Goal: Task Accomplishment & Management: Complete application form

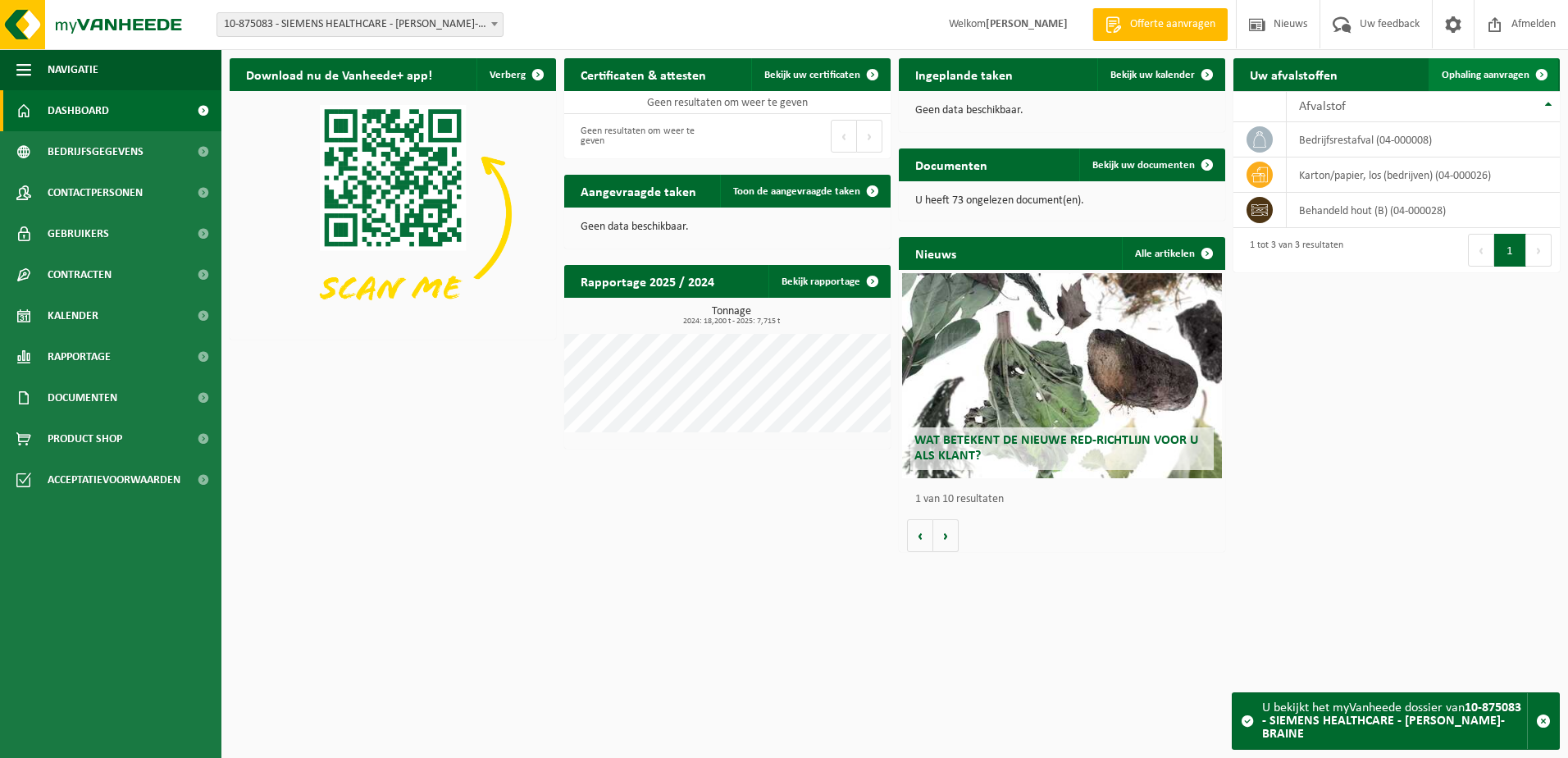
click at [1493, 70] on span "Ophaling aanvragen" at bounding box center [1485, 74] width 88 height 10
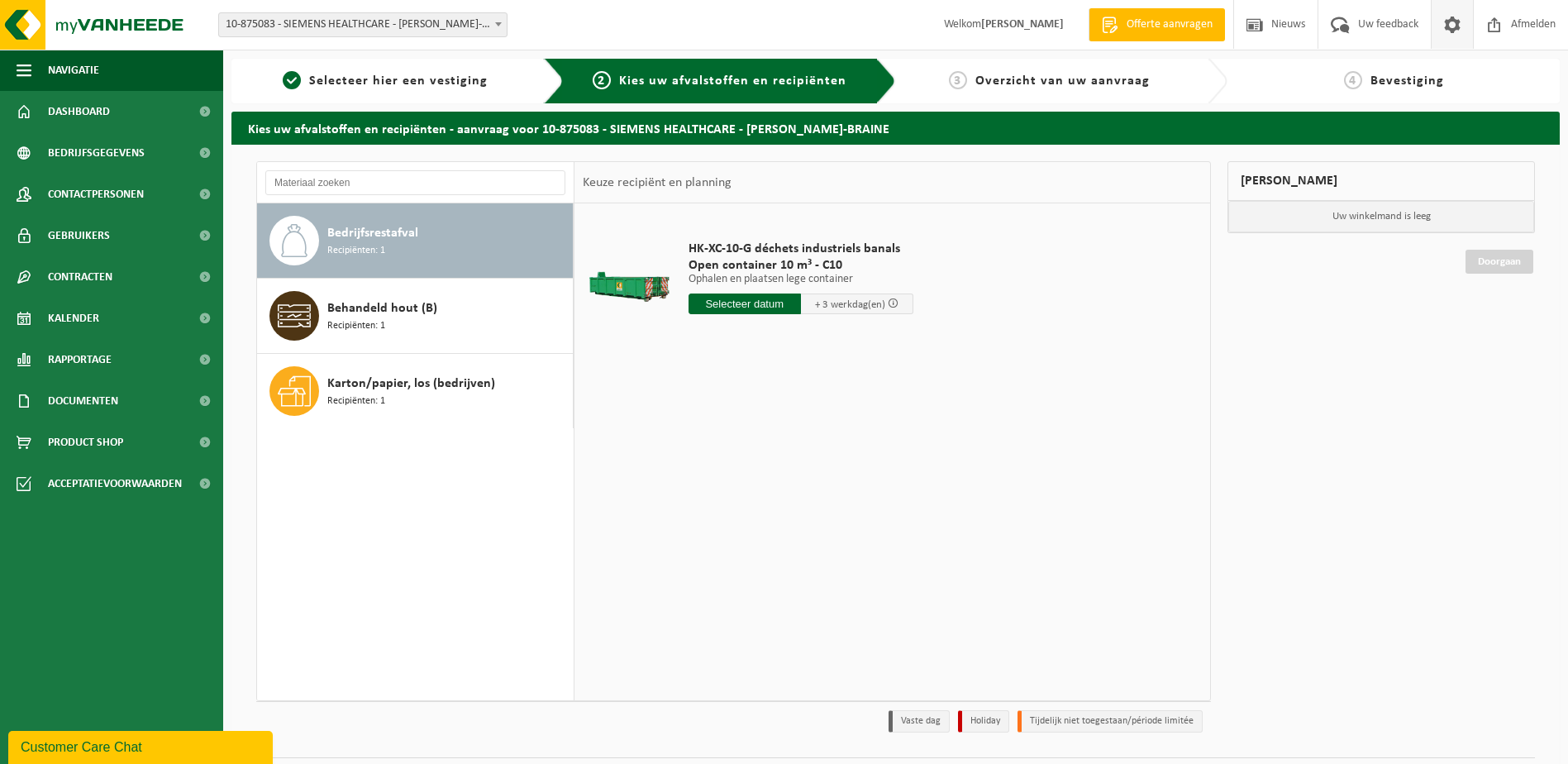
click at [1452, 24] on span at bounding box center [1453, 24] width 25 height 49
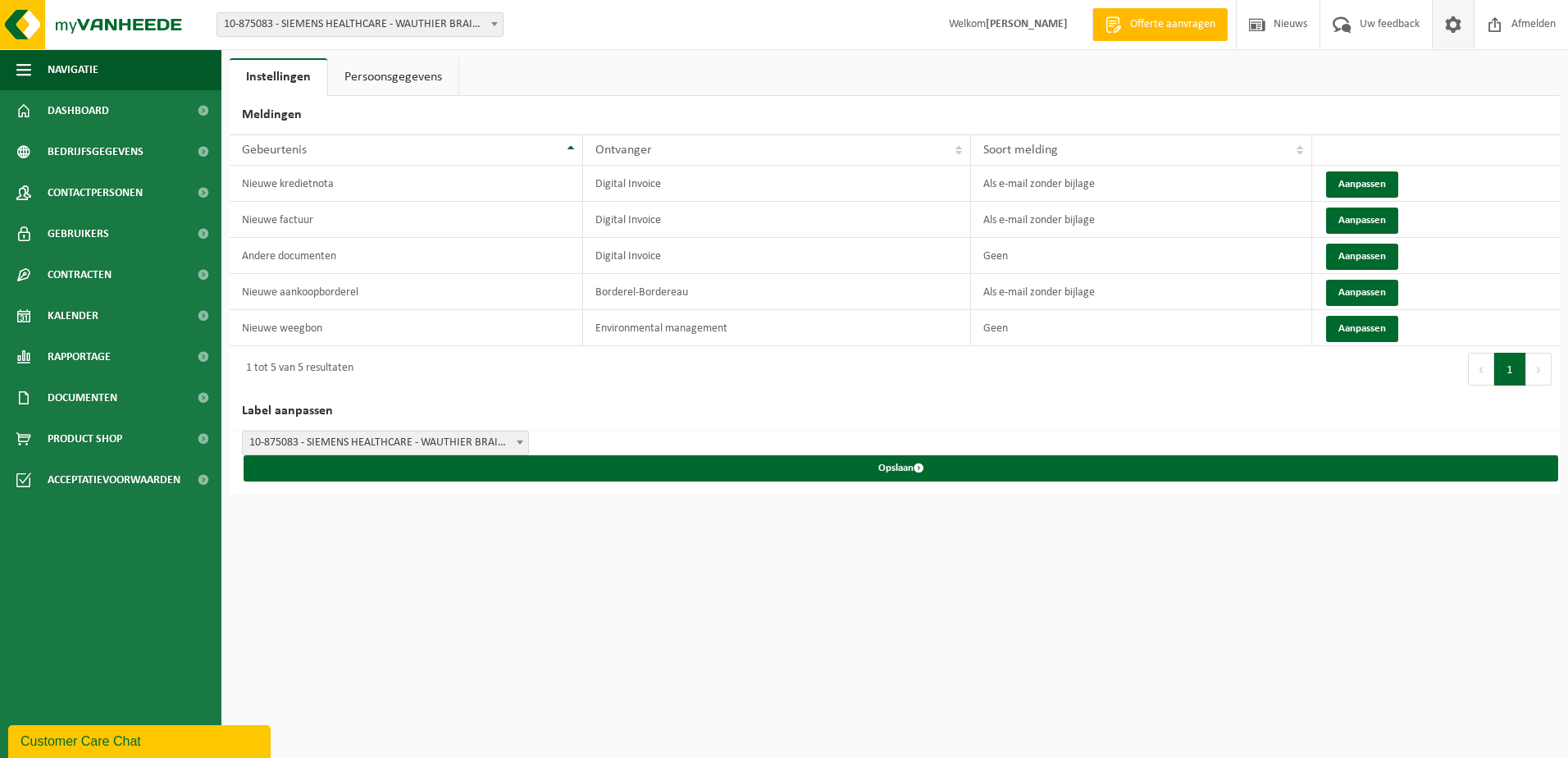
click at [427, 72] on link "Persoonsgegevens" at bounding box center [393, 77] width 131 height 38
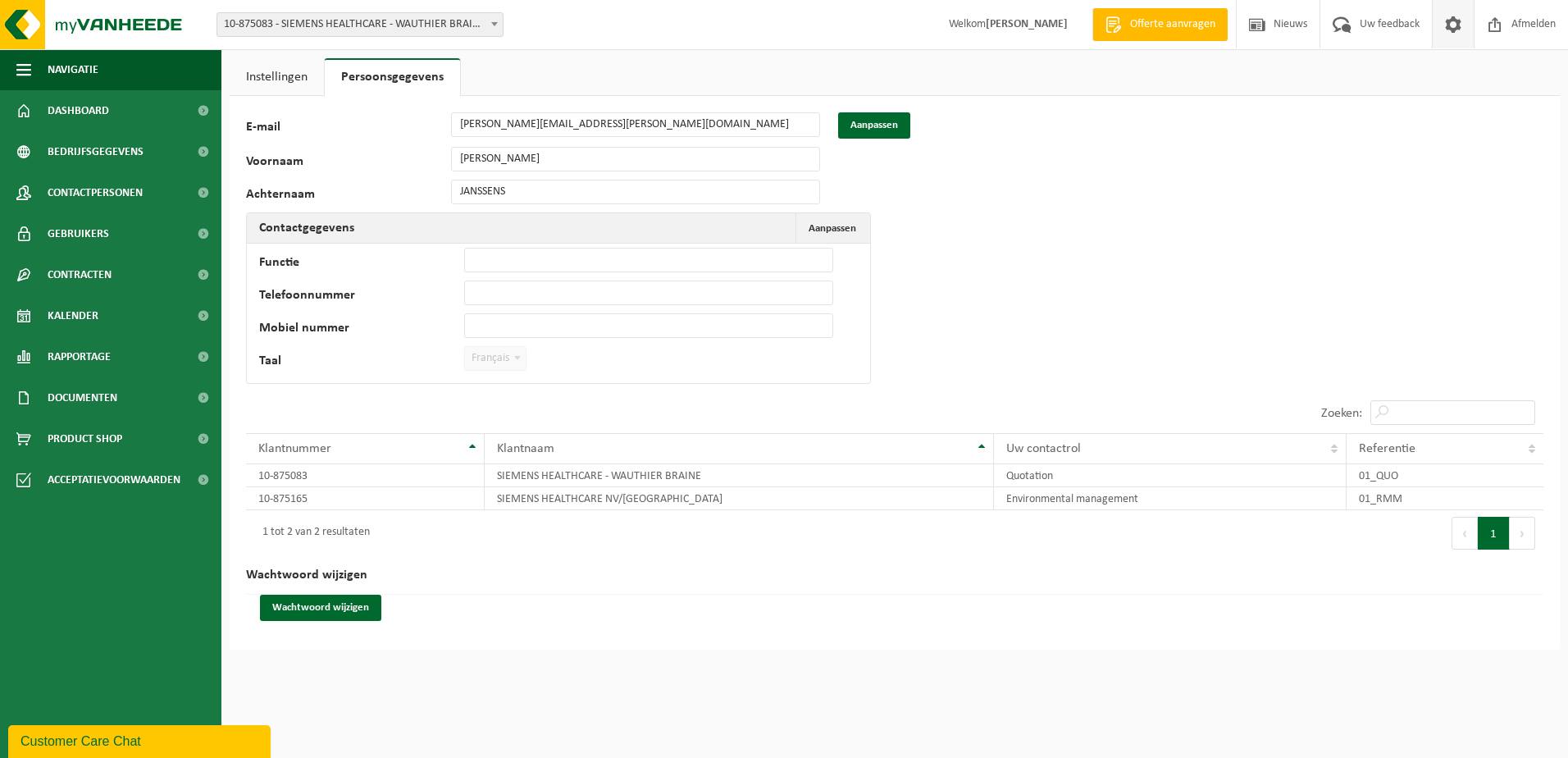
click at [276, 73] on link "Instellingen" at bounding box center [276, 77] width 94 height 38
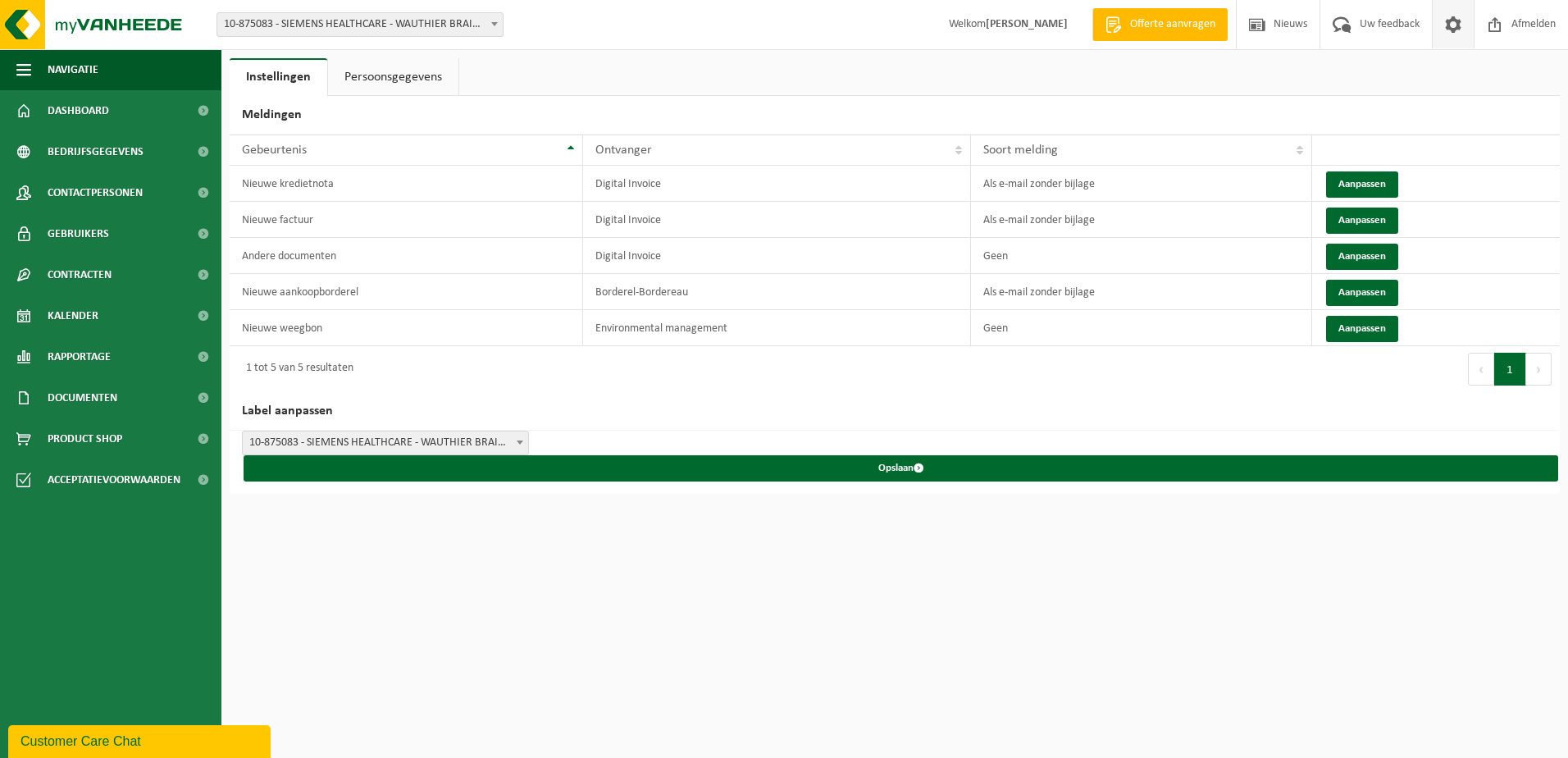
click at [517, 440] on b at bounding box center [519, 442] width 7 height 4
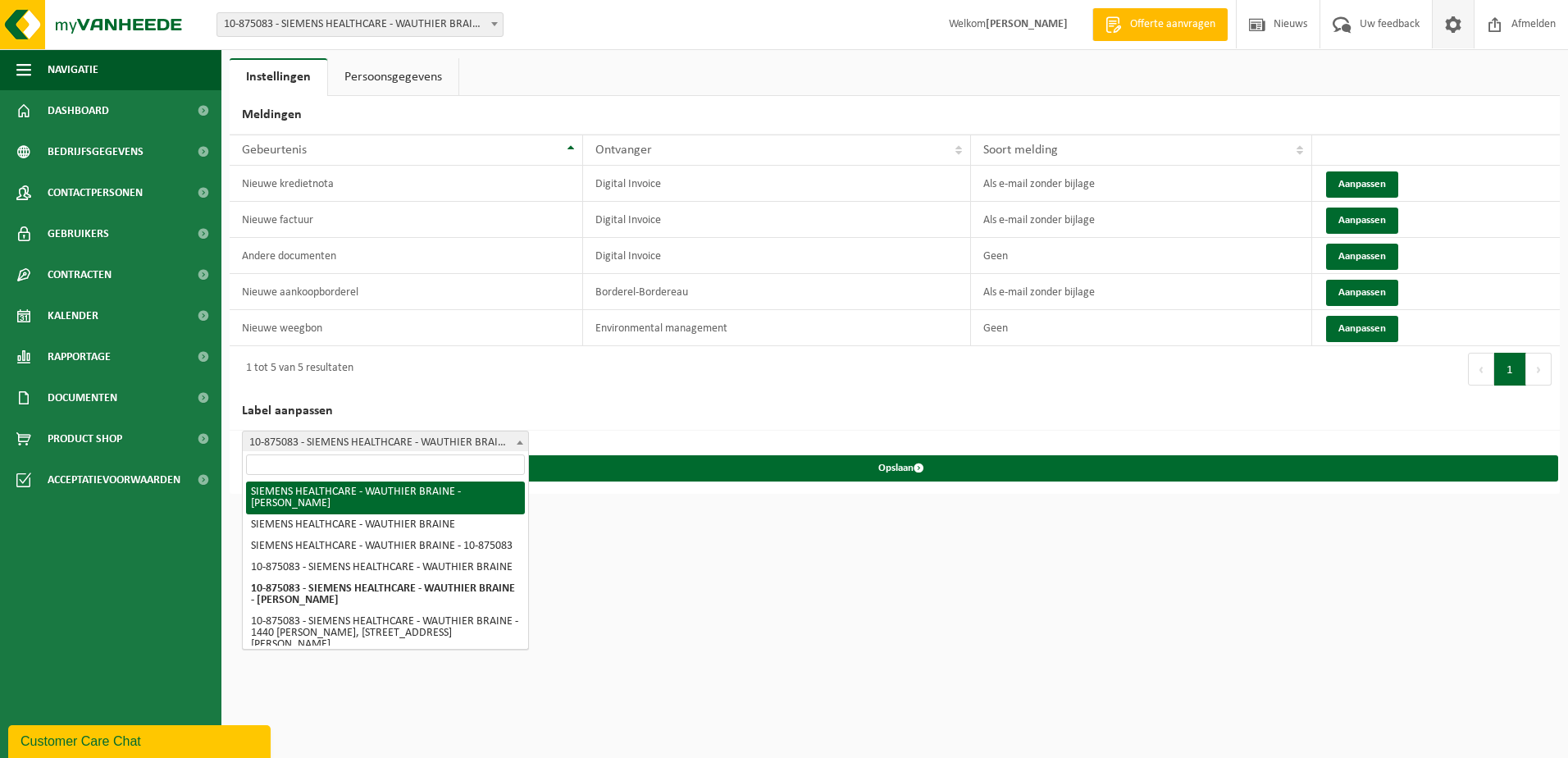
select select "0"
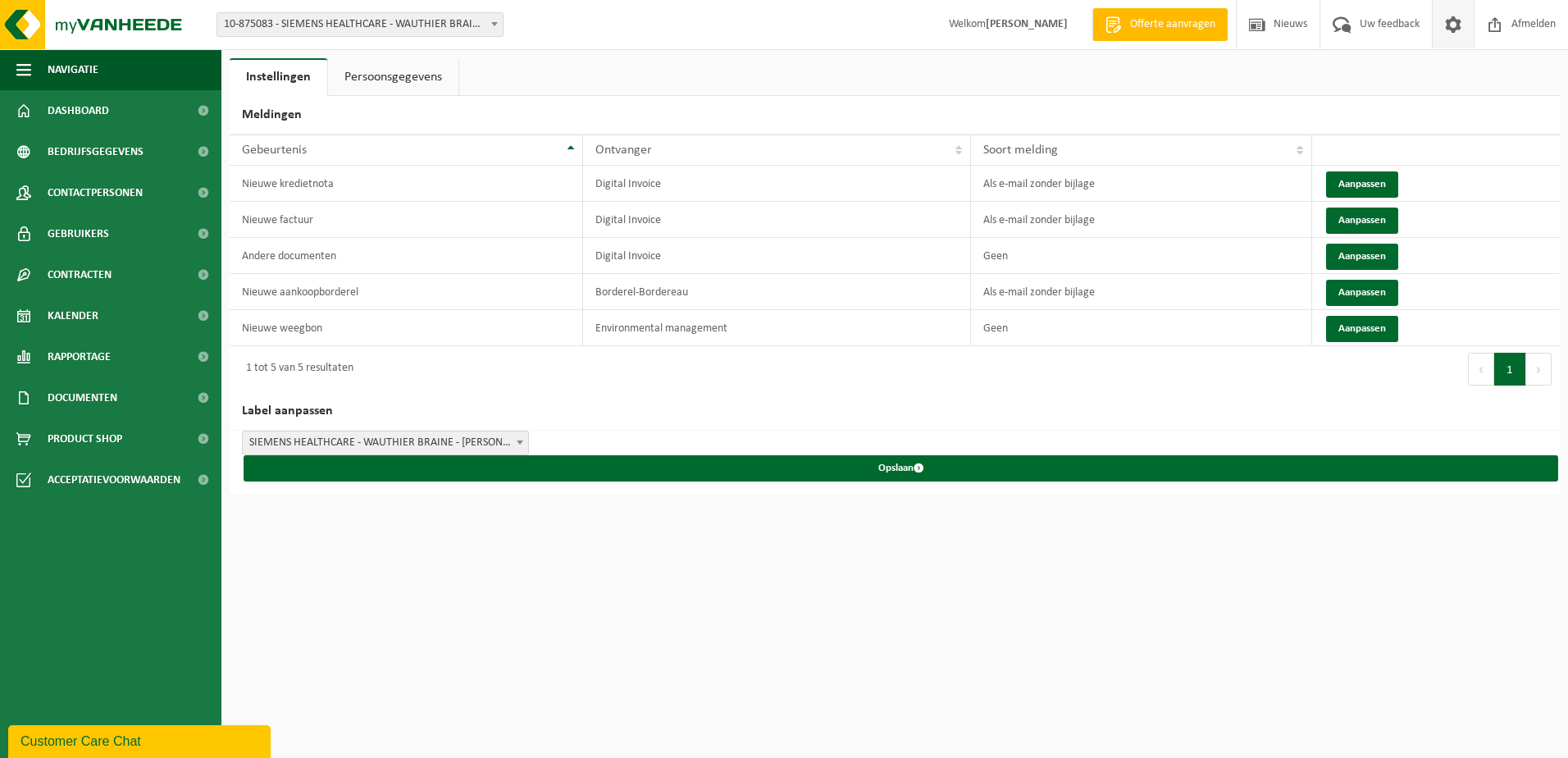
click at [495, 21] on span at bounding box center [494, 24] width 16 height 21
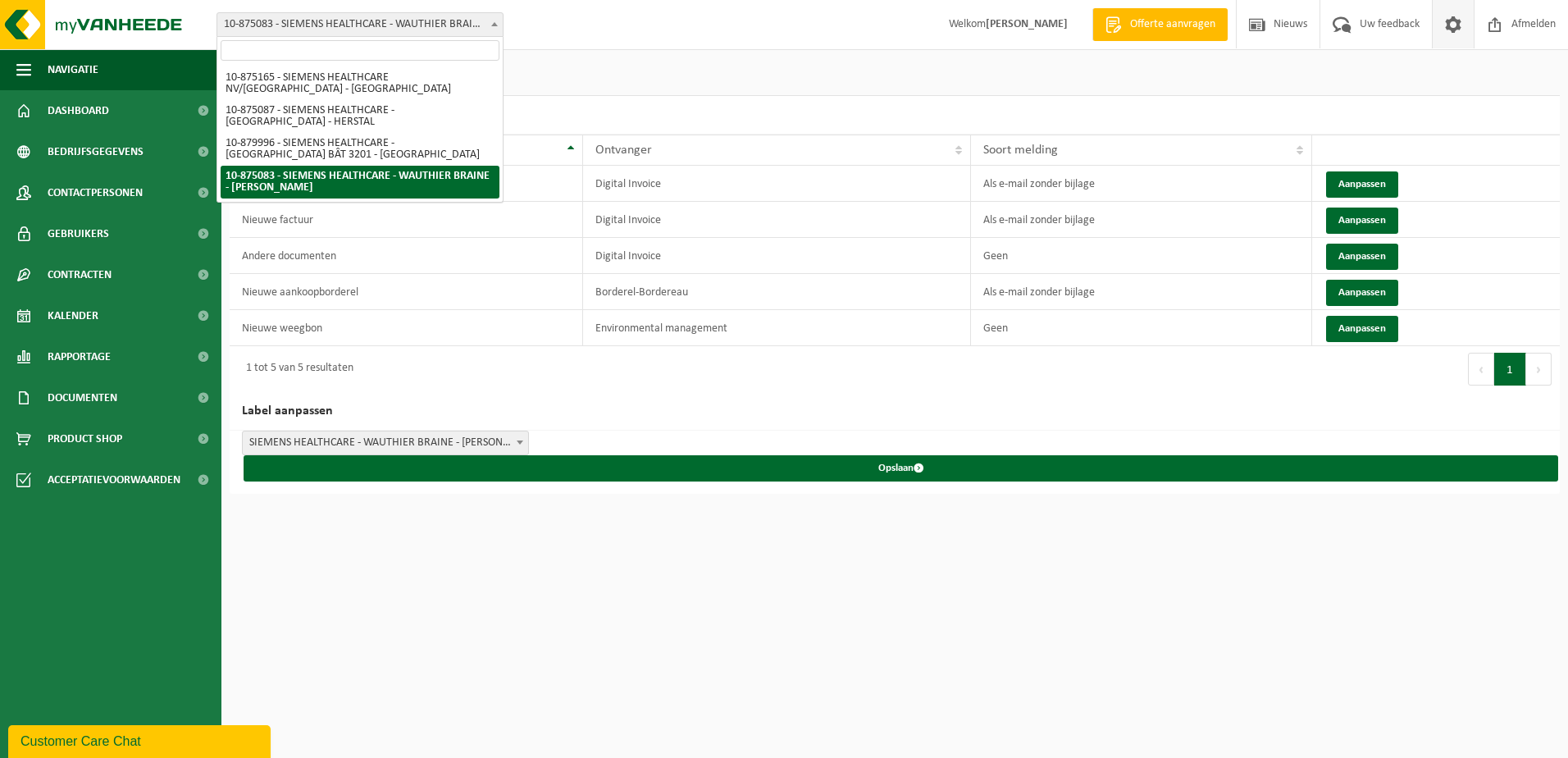
click at [493, 21] on span at bounding box center [494, 24] width 16 height 21
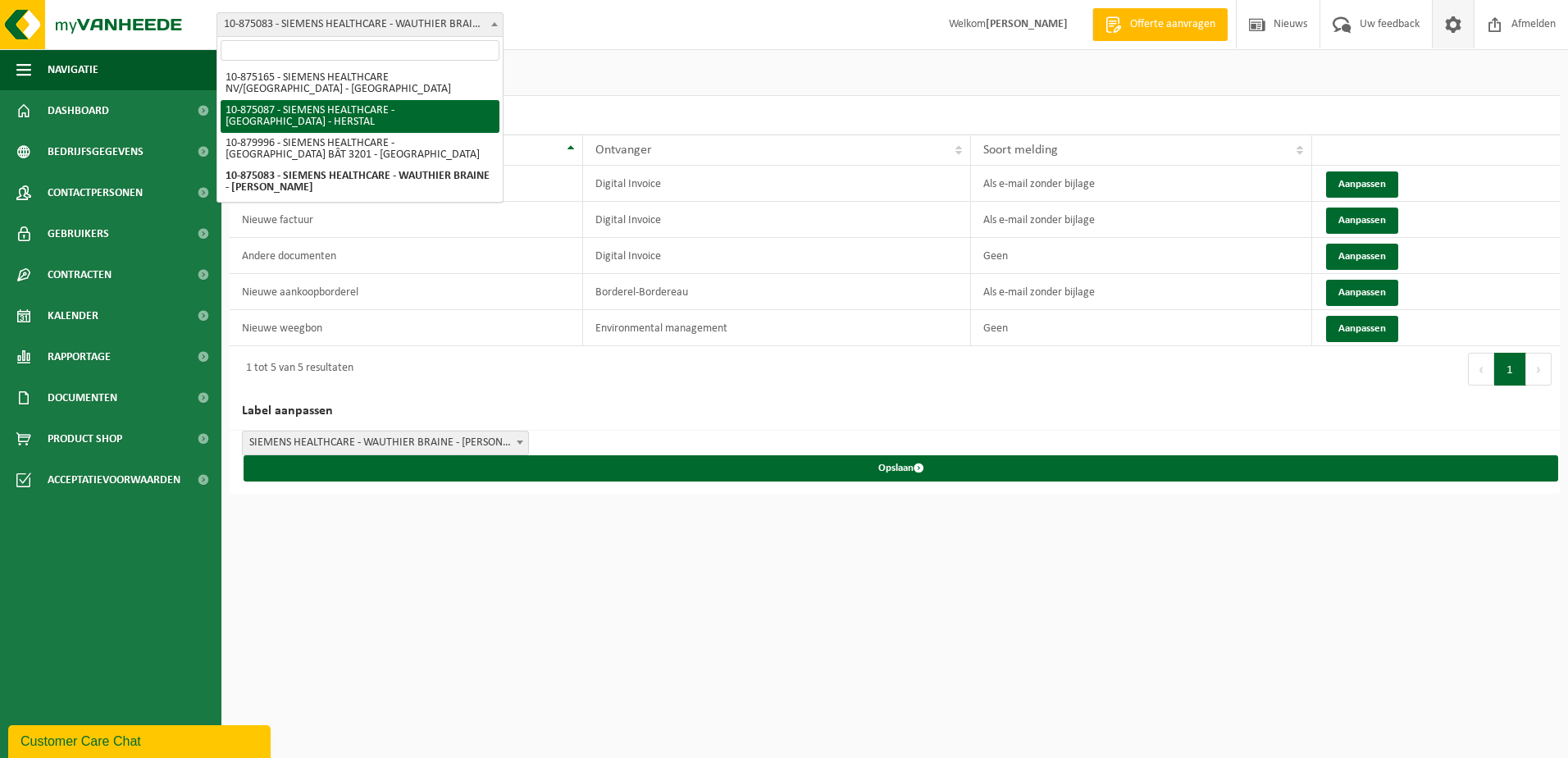
select select "107118"
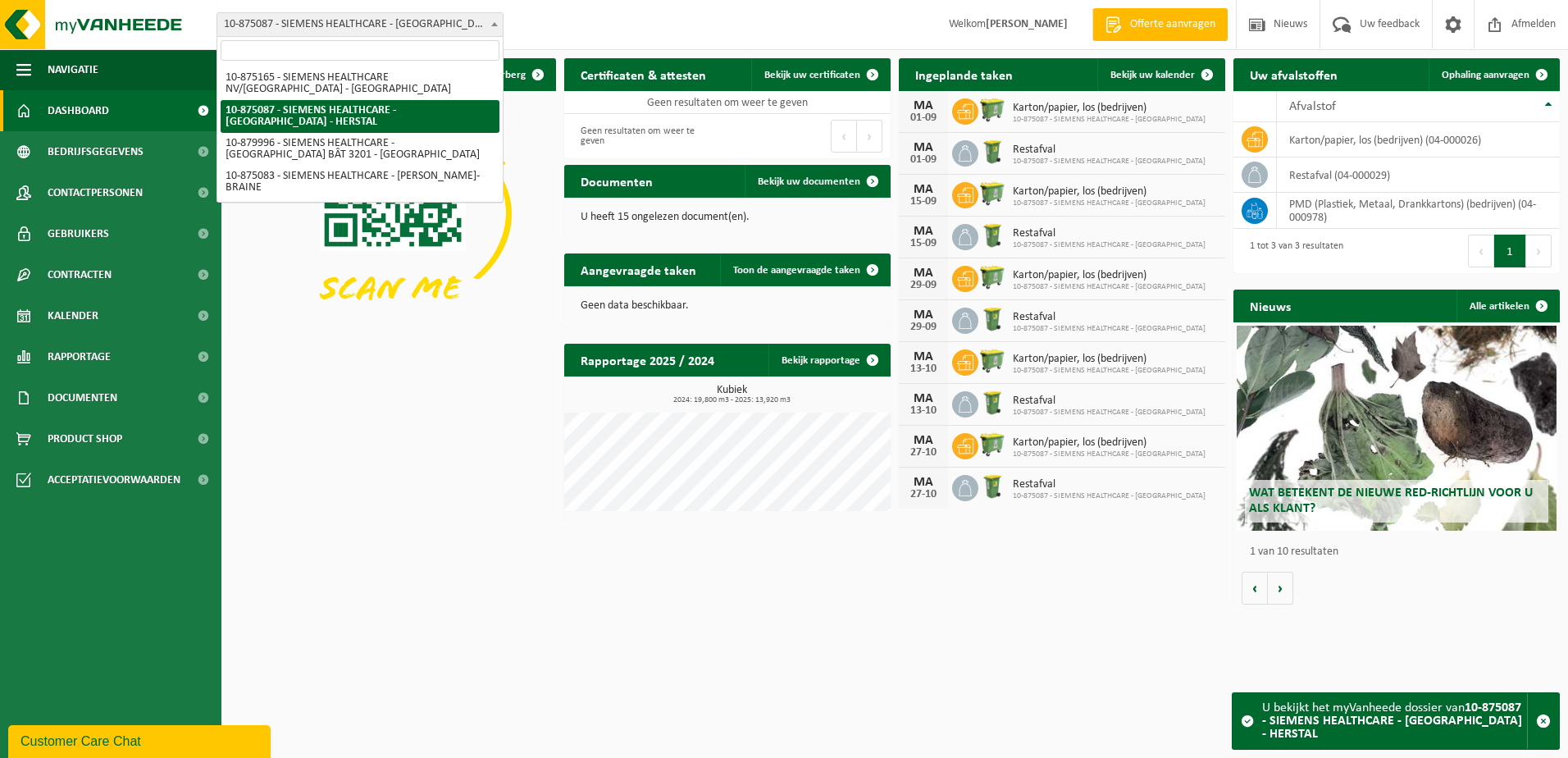
click at [387, 27] on span "10-875087 - SIEMENS HEALTHCARE - [GEOGRAPHIC_DATA] - HERSTAL" at bounding box center [359, 25] width 285 height 23
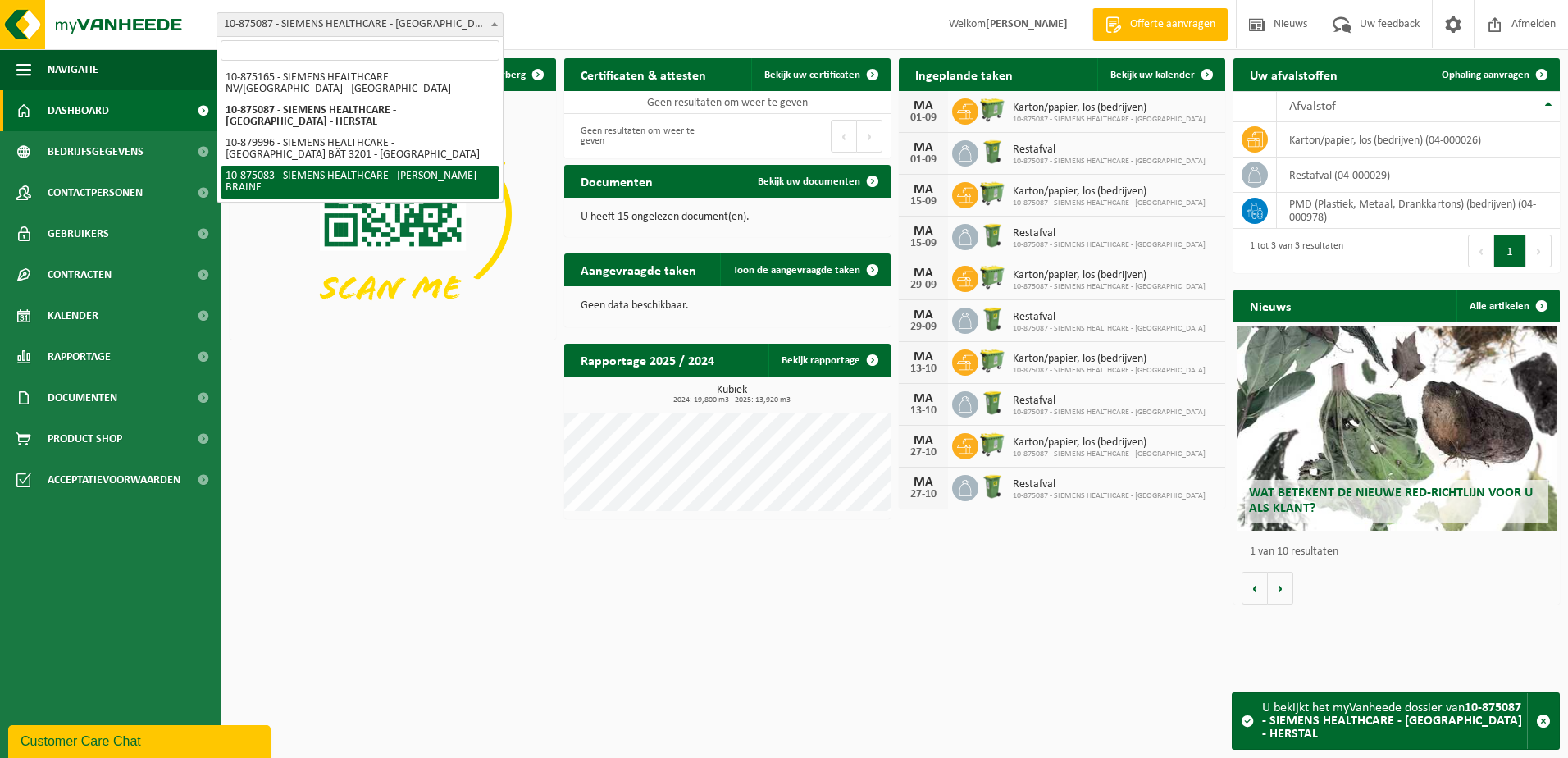
select select "106950"
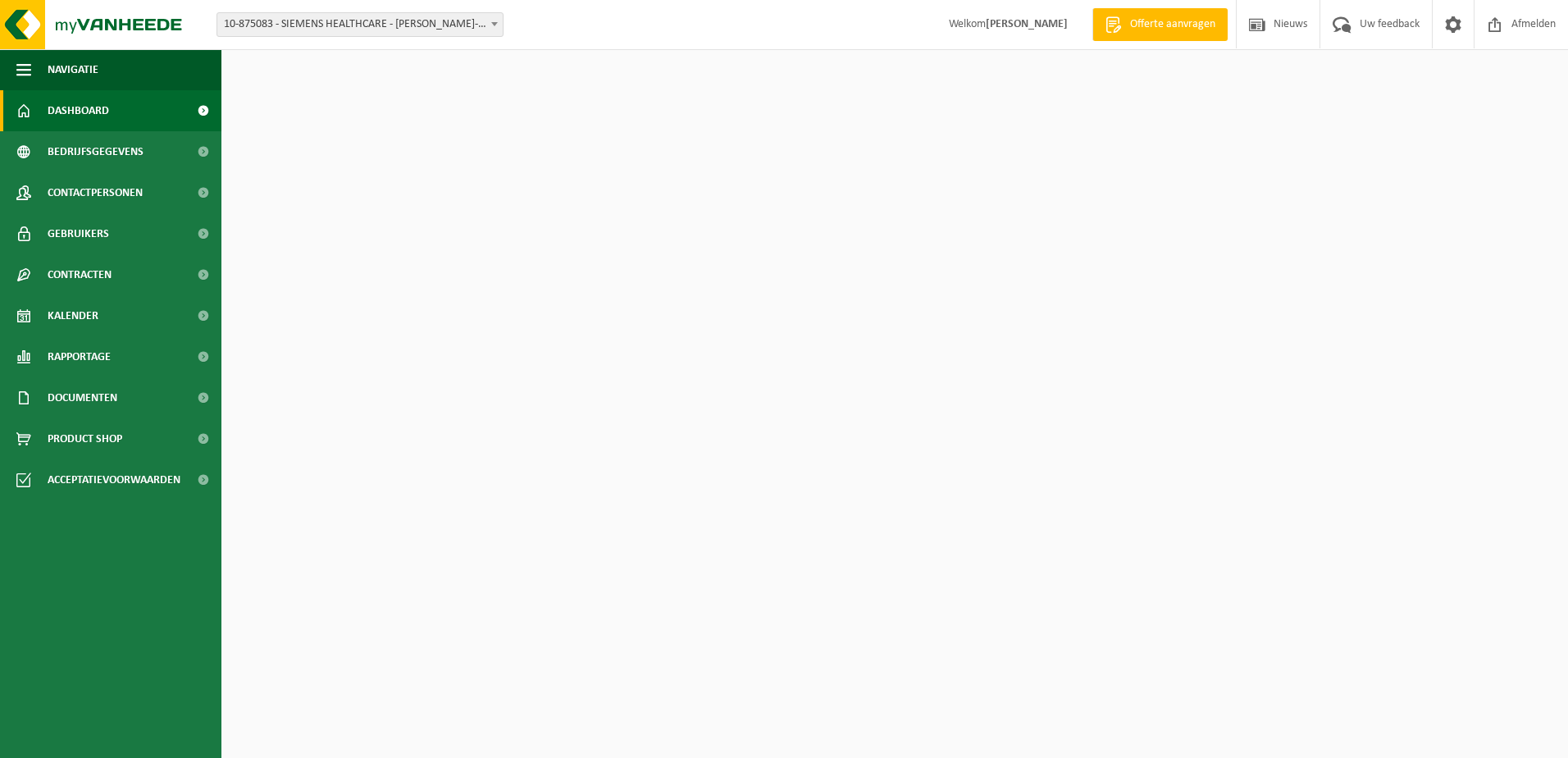
select select "106950"
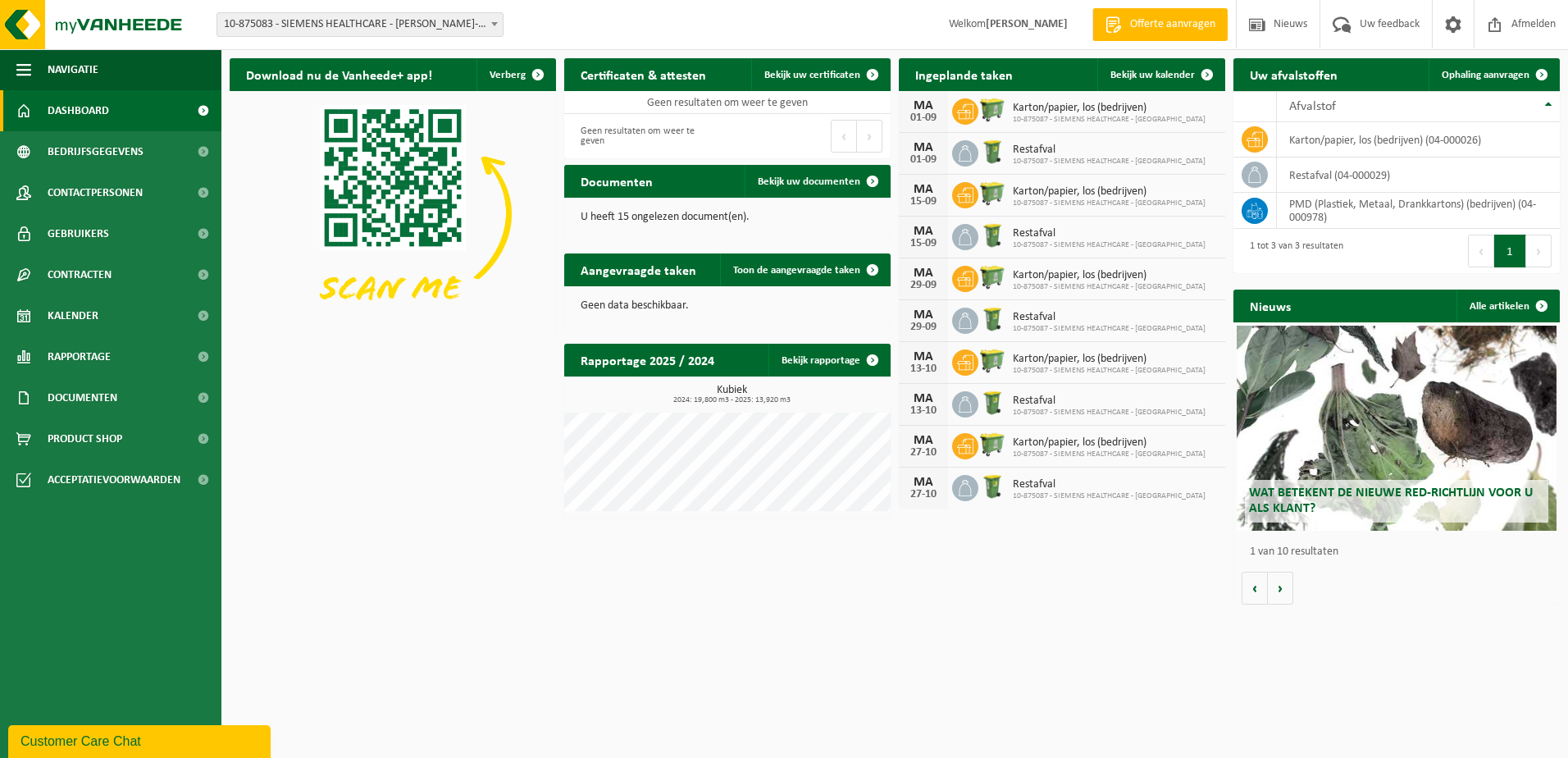
click at [991, 21] on strong "[PERSON_NAME]" at bounding box center [1027, 24] width 82 height 12
click at [1460, 29] on span at bounding box center [1453, 24] width 25 height 49
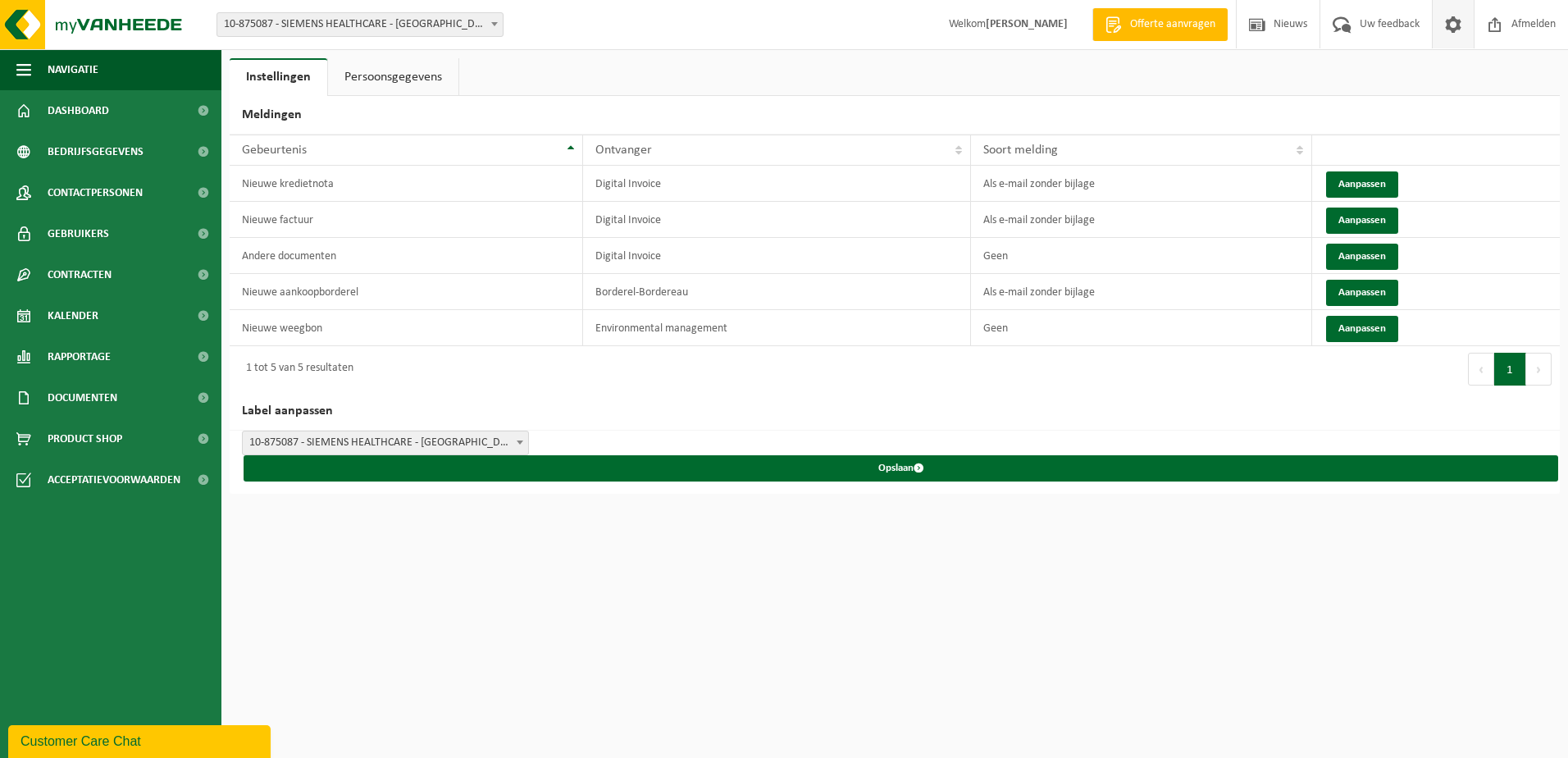
click at [406, 80] on link "Persoonsgegevens" at bounding box center [393, 77] width 131 height 38
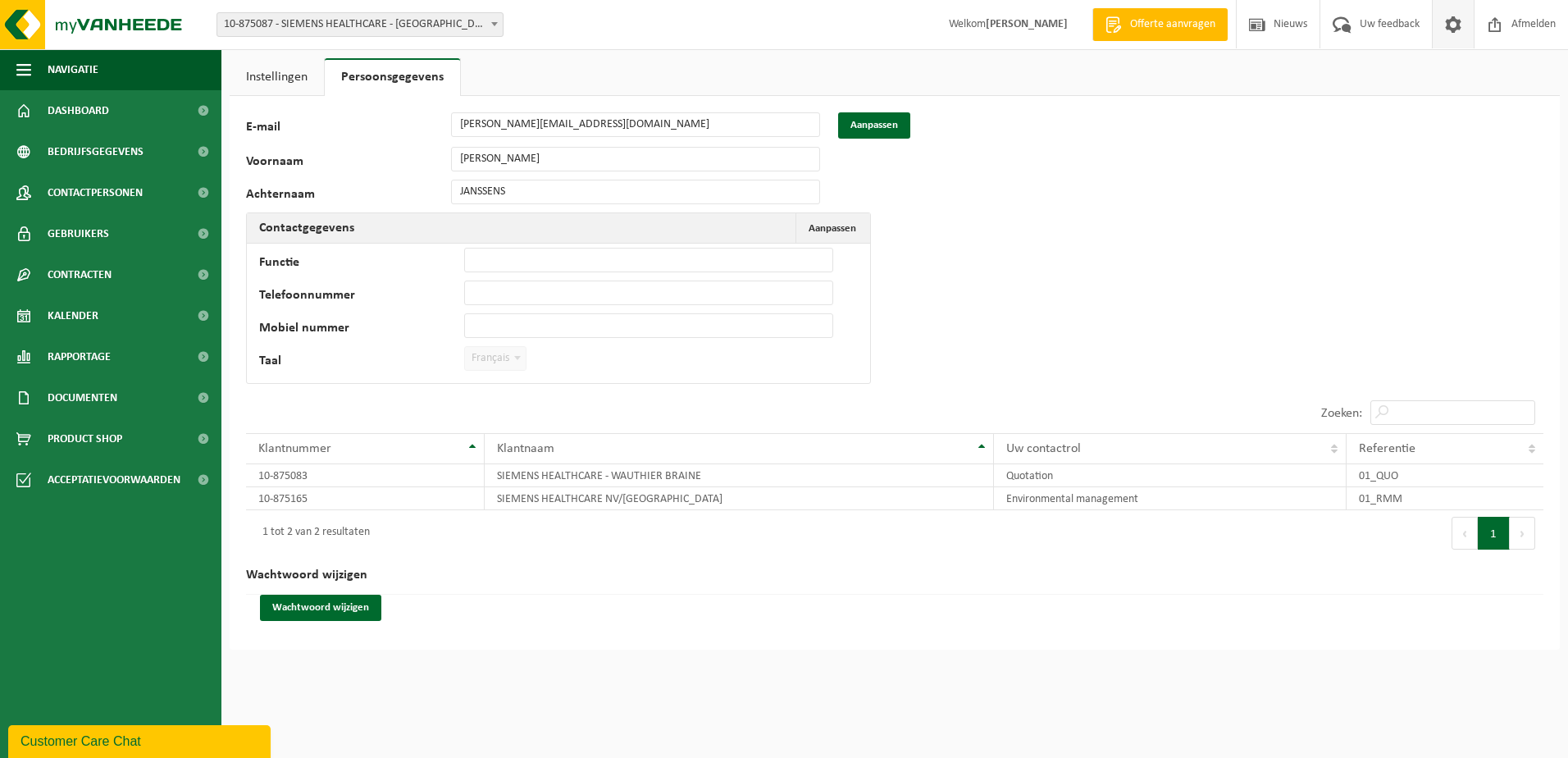
click at [607, 178] on div "119006 E-mail jean-claude.janssens@siemens-healthineers.com Aanpassen Voornaam …" at bounding box center [512, 252] width 533 height 279
click at [658, 229] on th "Contactgegevens Aanpassen Annuleren" at bounding box center [559, 229] width 623 height 31
click at [817, 229] on span "Aanpassen" at bounding box center [832, 228] width 48 height 10
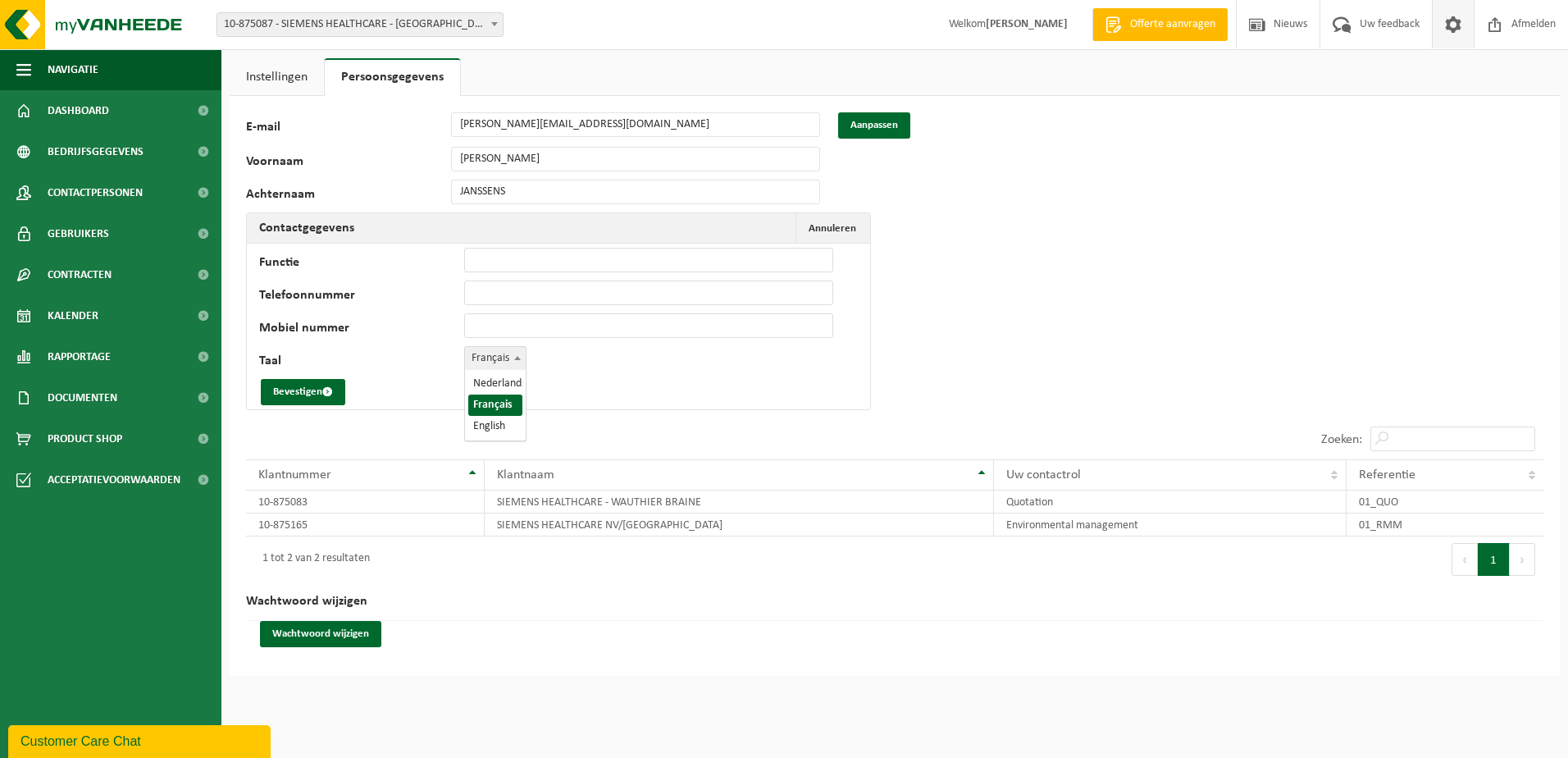
click at [490, 357] on span "Français" at bounding box center [496, 359] width 61 height 23
click at [290, 390] on button "Bevestigen" at bounding box center [303, 392] width 85 height 27
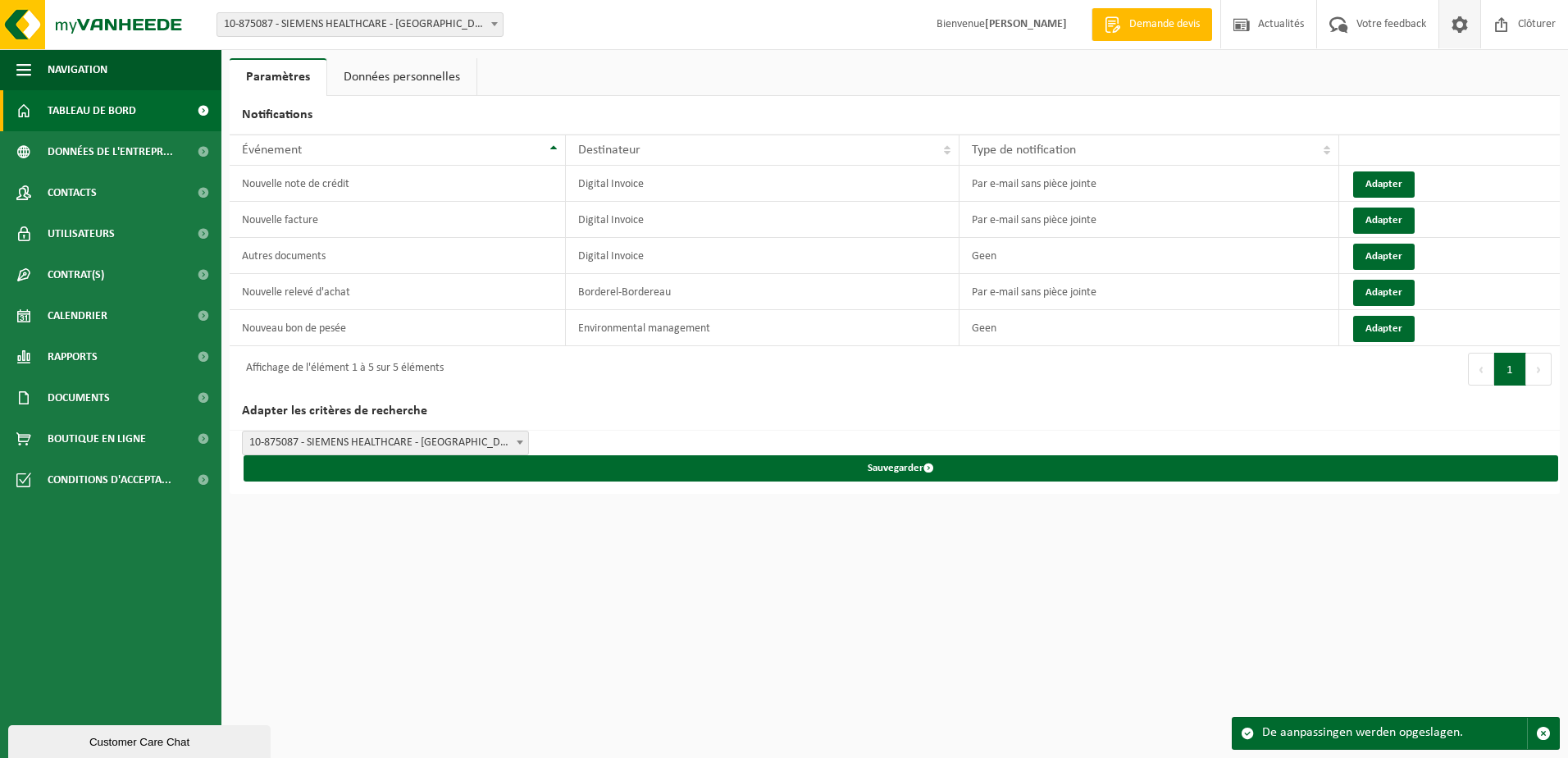
click at [109, 103] on span "Tableau de bord" at bounding box center [92, 111] width 89 height 41
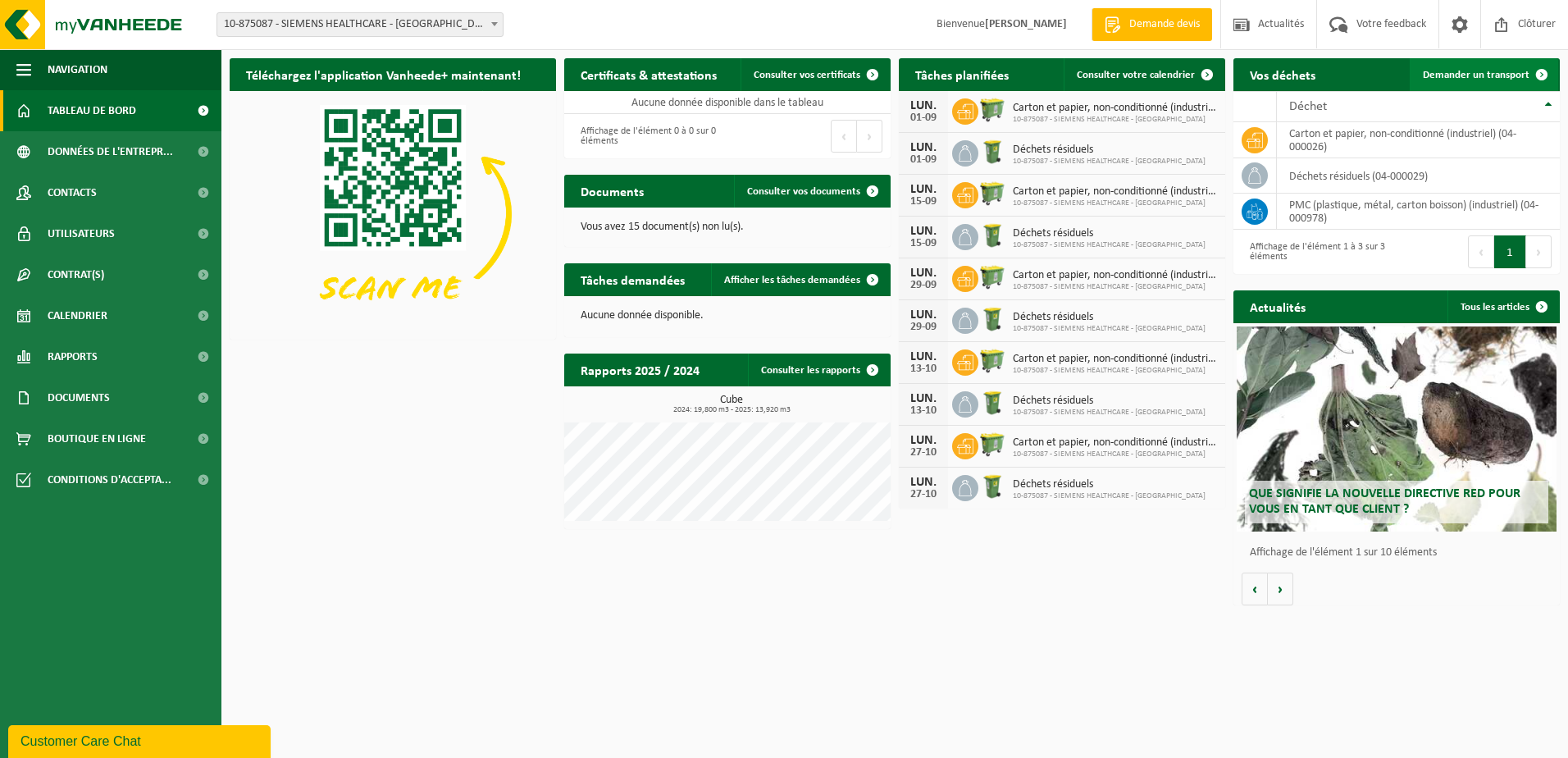
click at [1463, 70] on span "Demander un transport" at bounding box center [1476, 74] width 107 height 10
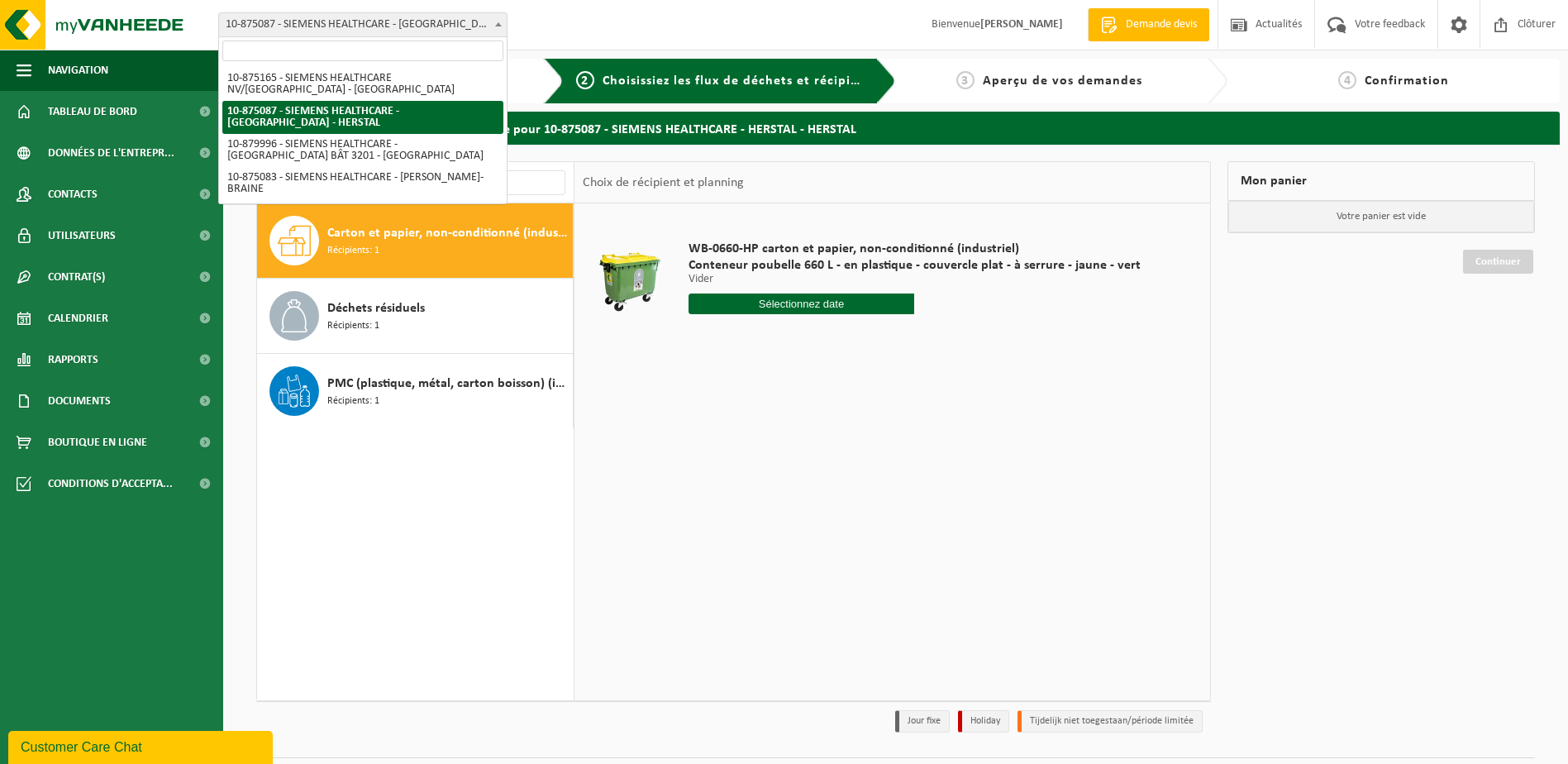
click at [458, 15] on span "10-875087 - SIEMENS HEALTHCARE - [GEOGRAPHIC_DATA] - HERSTAL" at bounding box center [362, 25] width 287 height 23
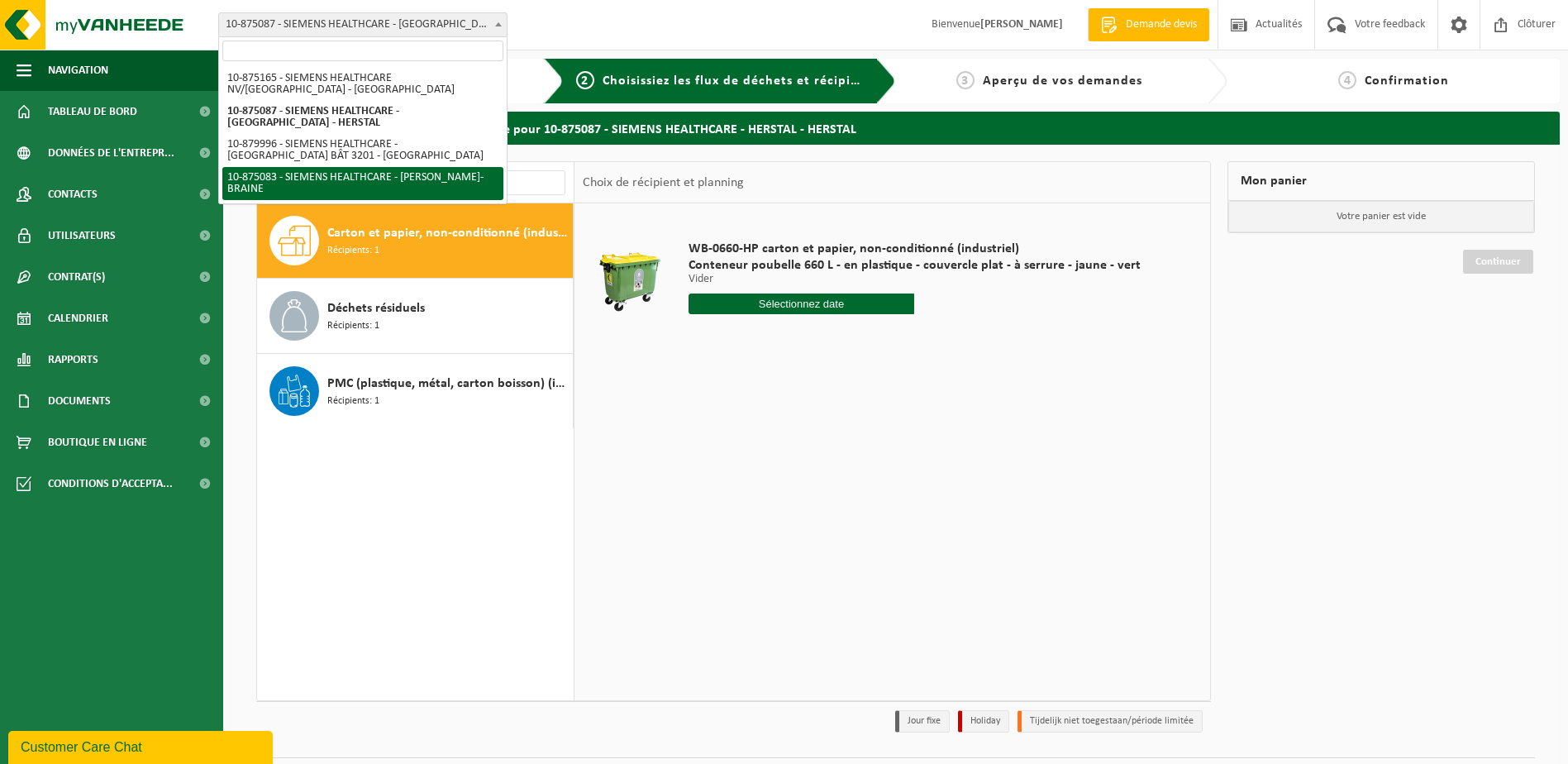
select select "106950"
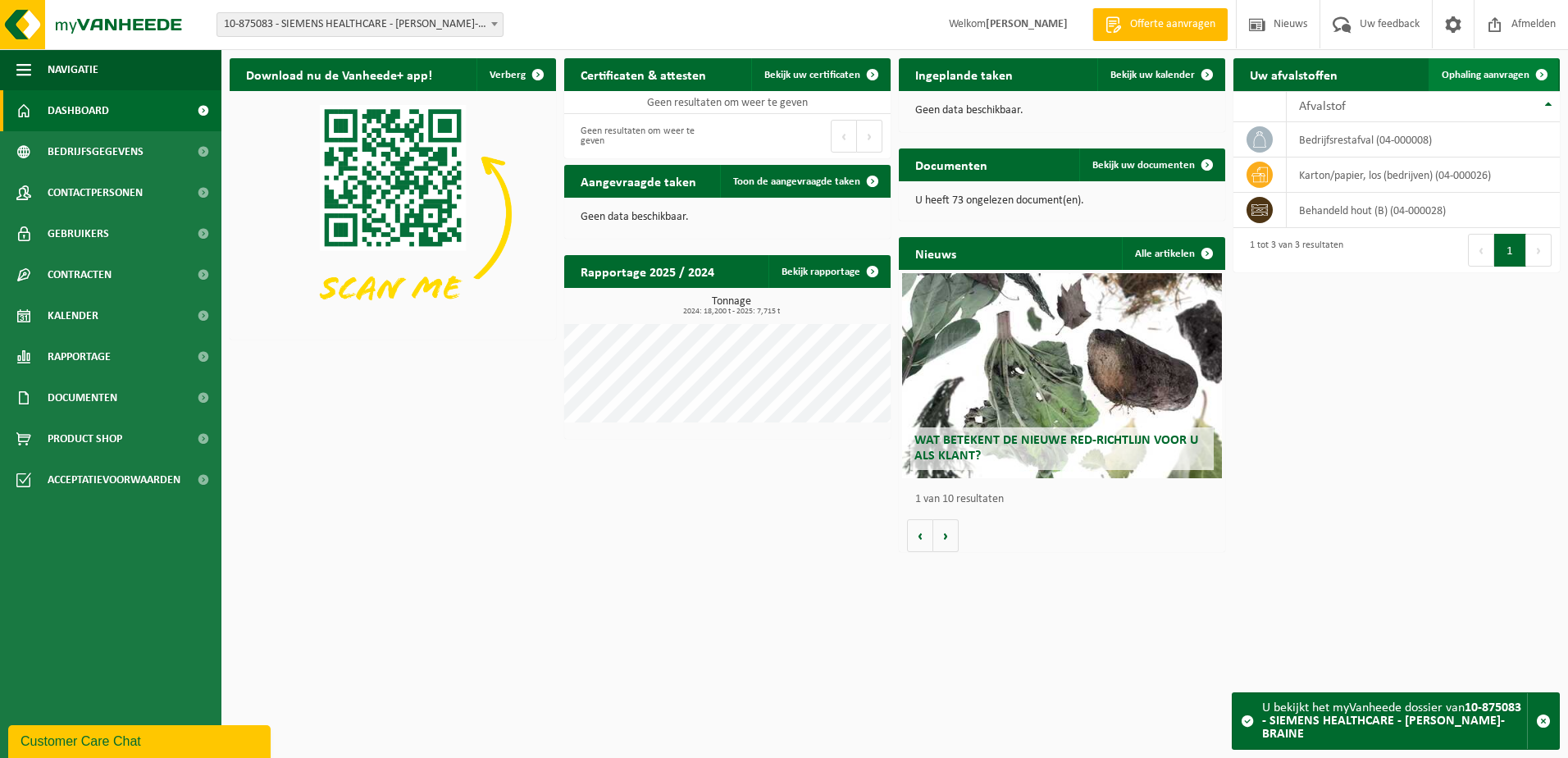
click at [1474, 71] on span "Ophaling aanvragen" at bounding box center [1485, 74] width 88 height 10
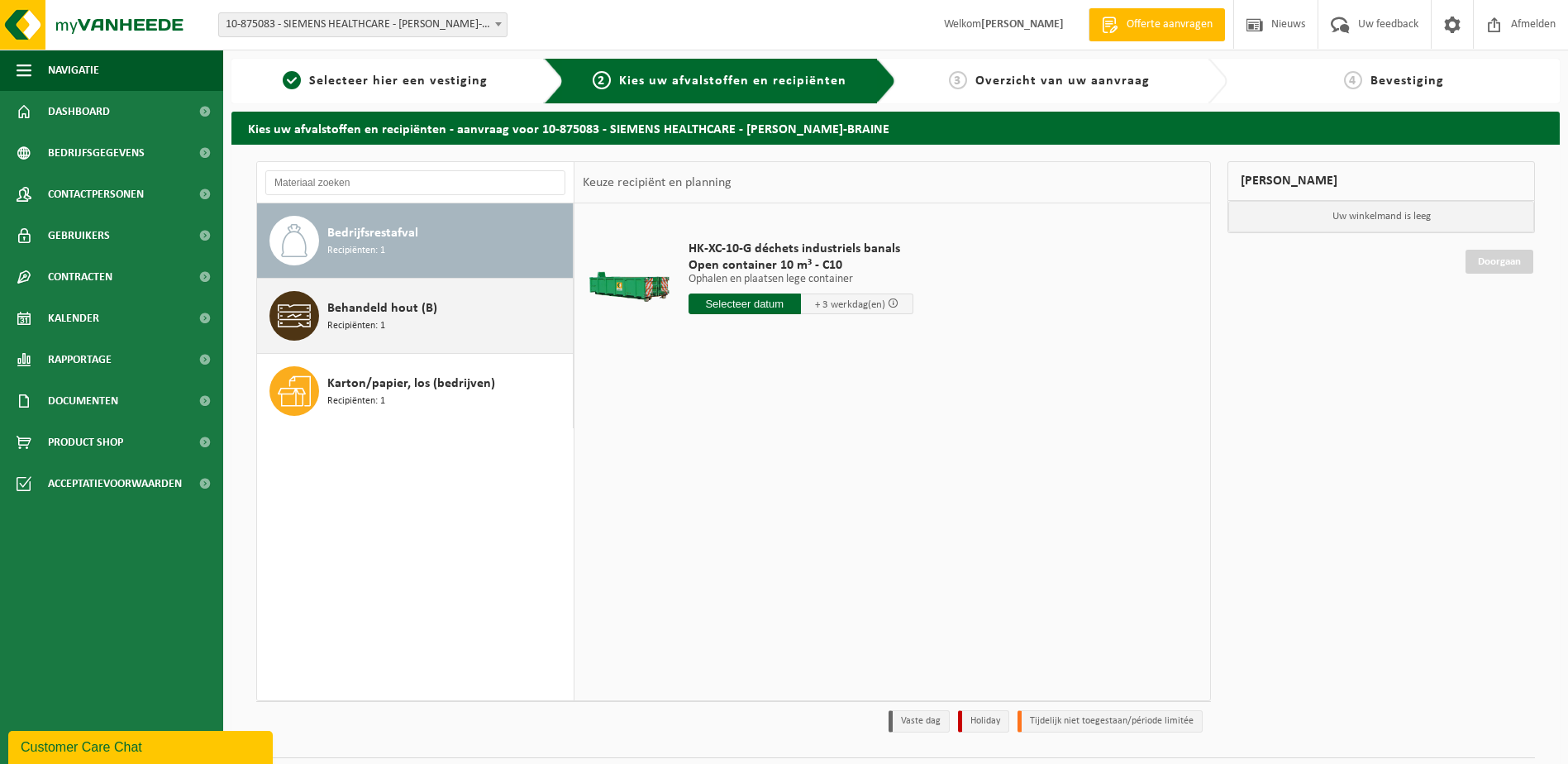
click at [352, 310] on span "Behandeld hout (B)" at bounding box center [382, 308] width 110 height 20
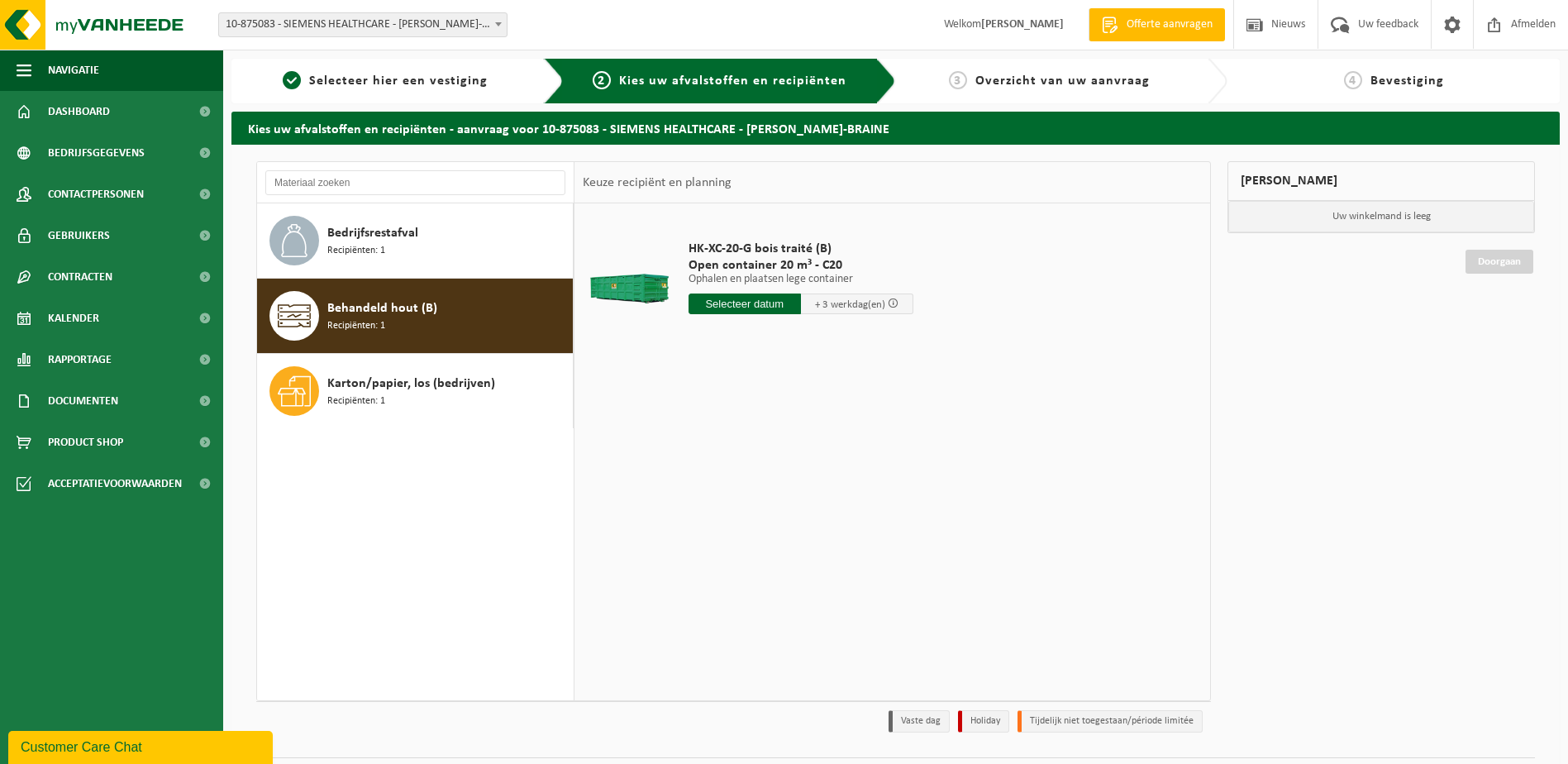
click at [748, 298] on input "text" at bounding box center [745, 304] width 112 height 21
click at [824, 500] on div "29" at bounding box center [820, 504] width 29 height 27
type input "Van 2025-08-29"
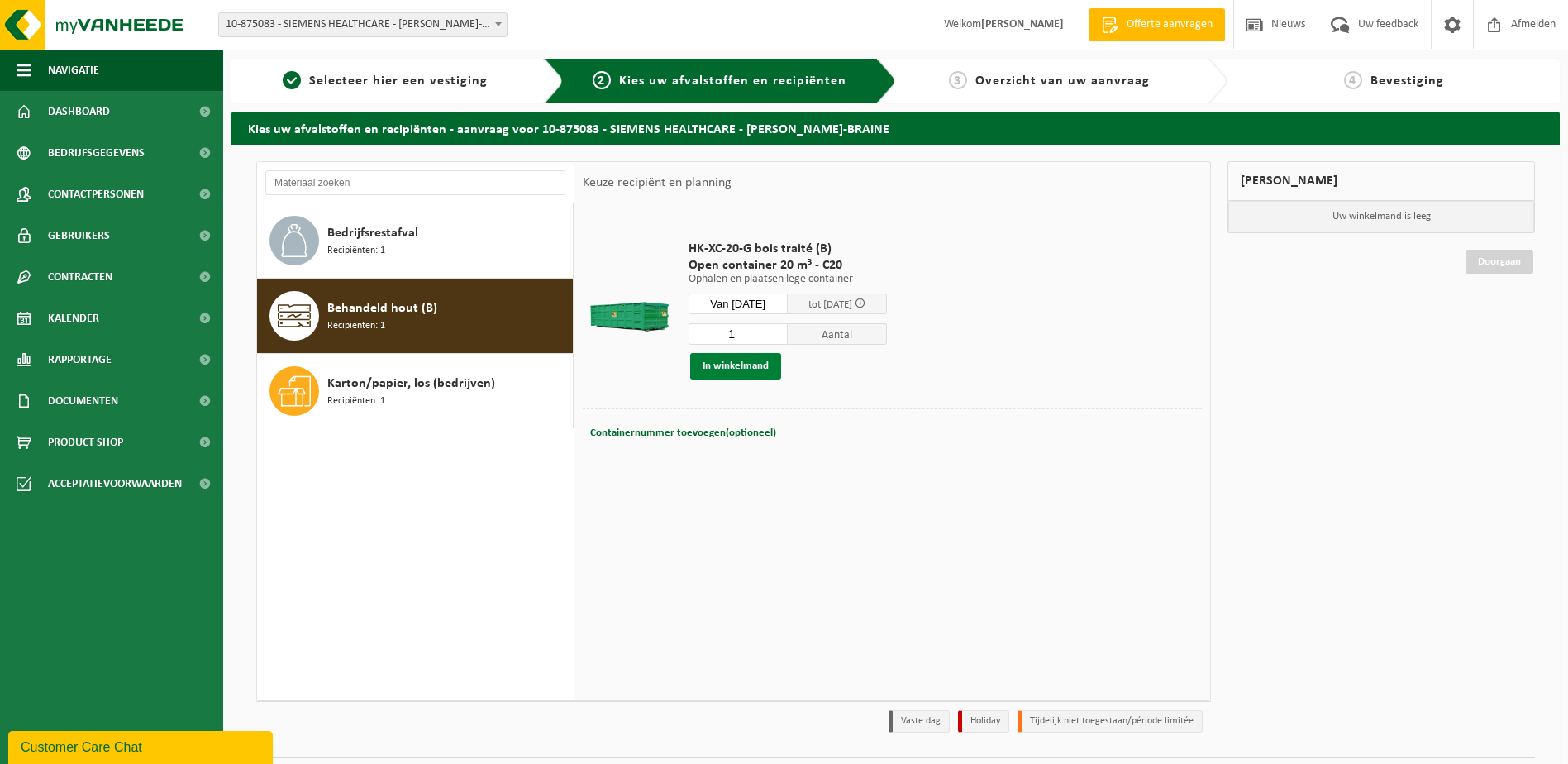
click at [719, 366] on button "In winkelmand" at bounding box center [735, 366] width 91 height 27
click at [726, 363] on button "In winkelmand" at bounding box center [735, 366] width 91 height 27
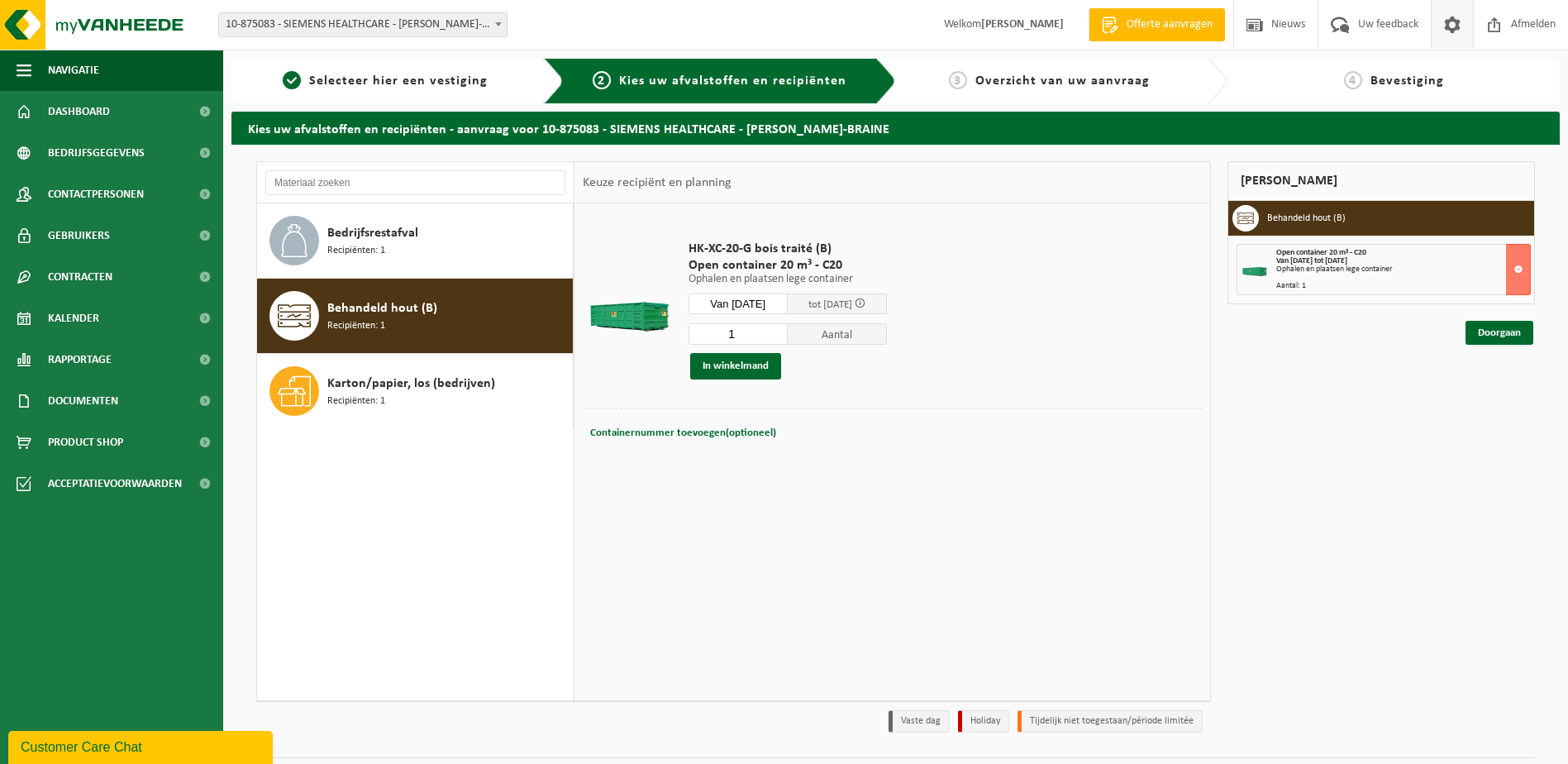
click at [1456, 22] on span at bounding box center [1453, 24] width 25 height 49
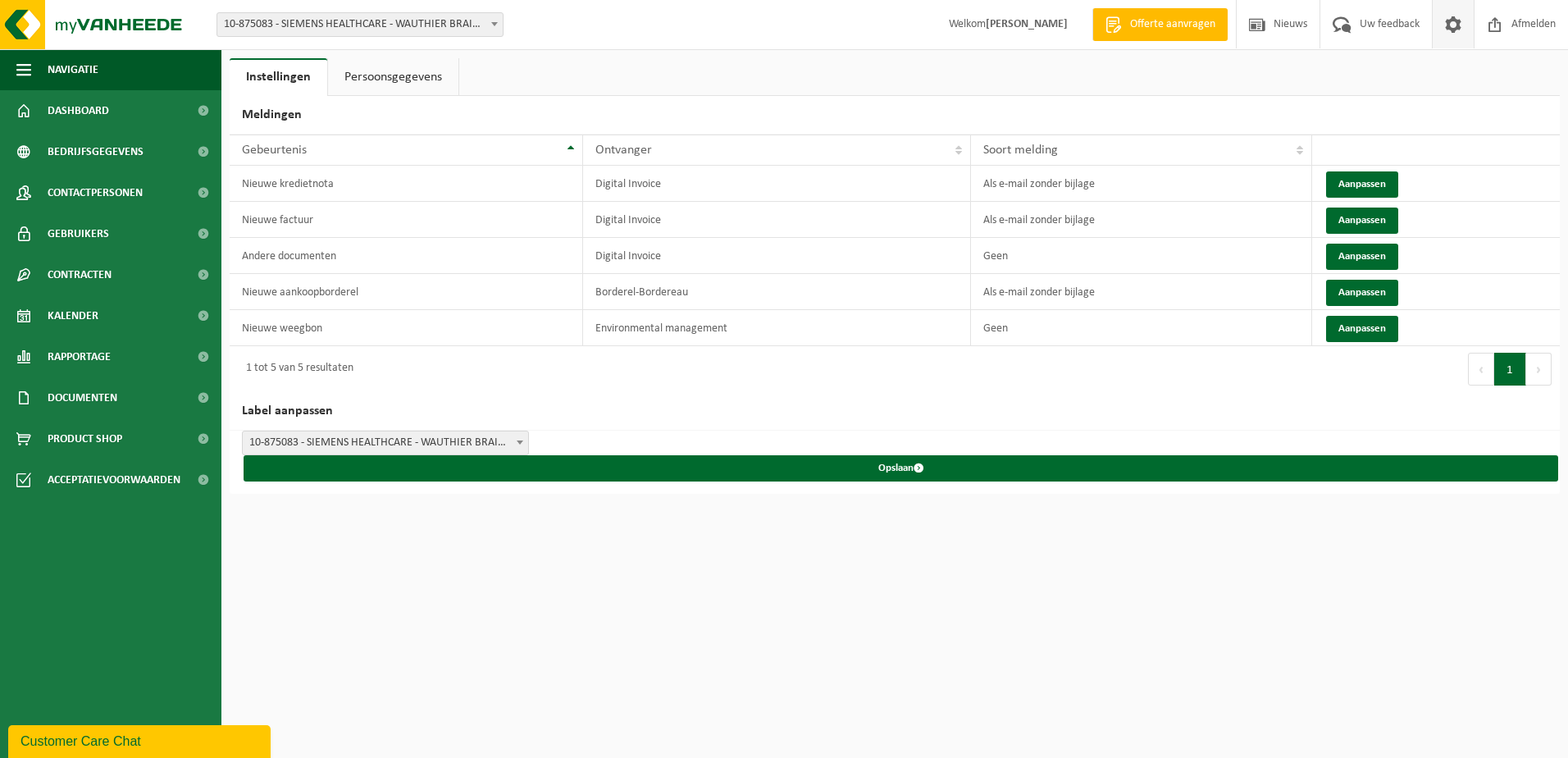
click at [395, 75] on link "Persoonsgegevens" at bounding box center [393, 77] width 131 height 38
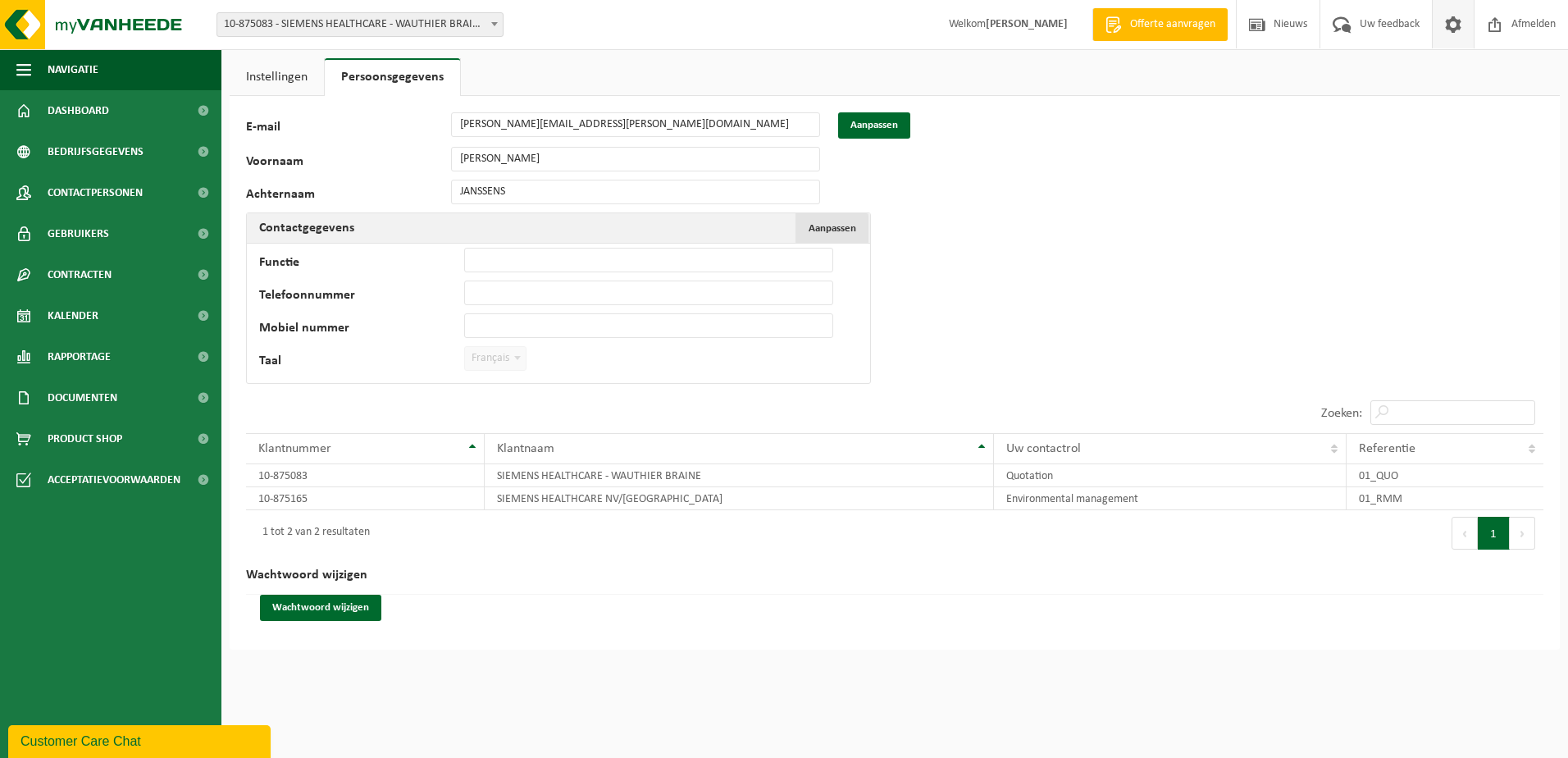
click at [834, 225] on span "Aanpassen" at bounding box center [832, 228] width 48 height 10
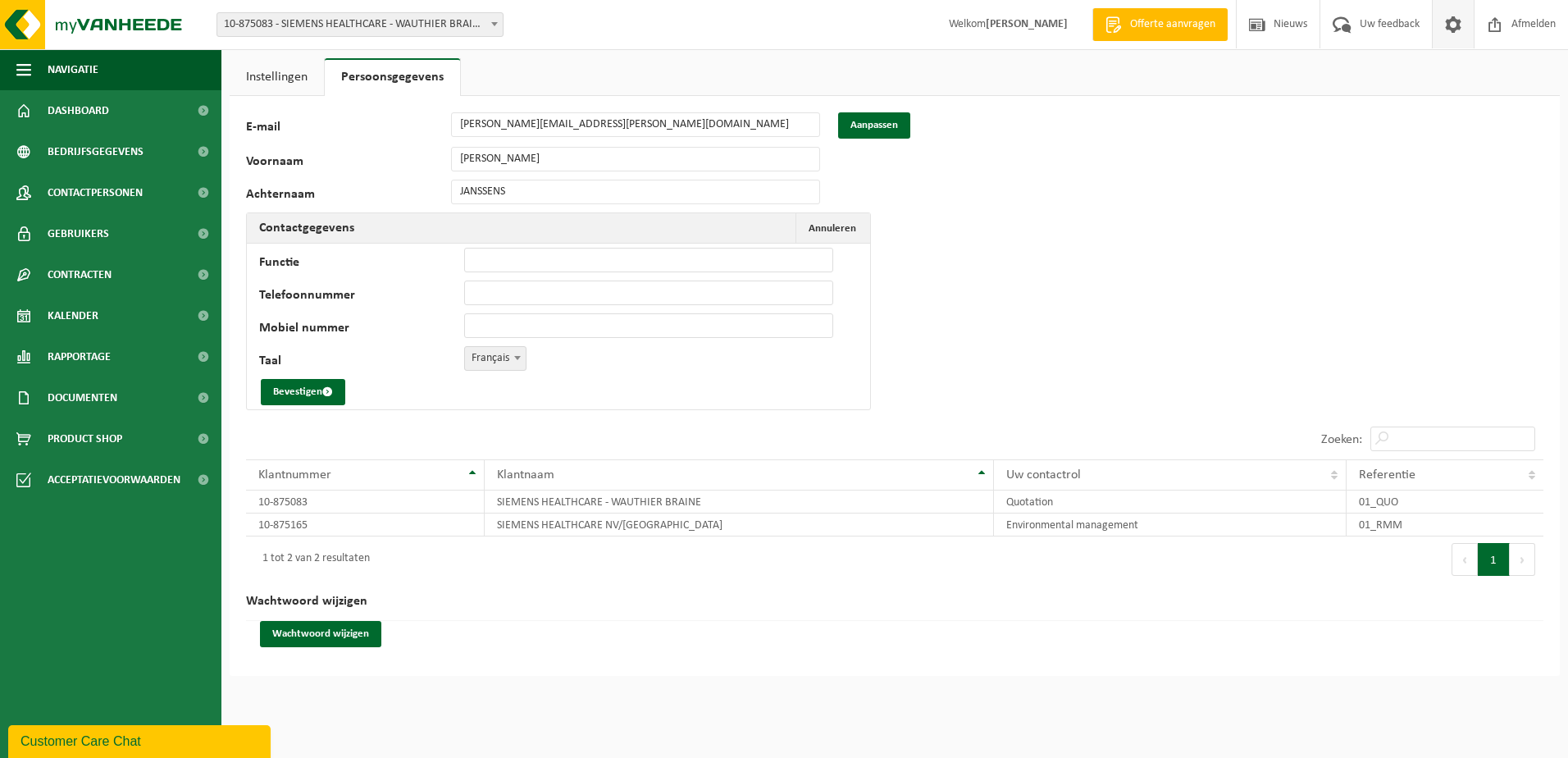
click at [491, 356] on span "Français" at bounding box center [496, 359] width 61 height 23
click at [296, 394] on button "Bevestigen" at bounding box center [303, 392] width 85 height 27
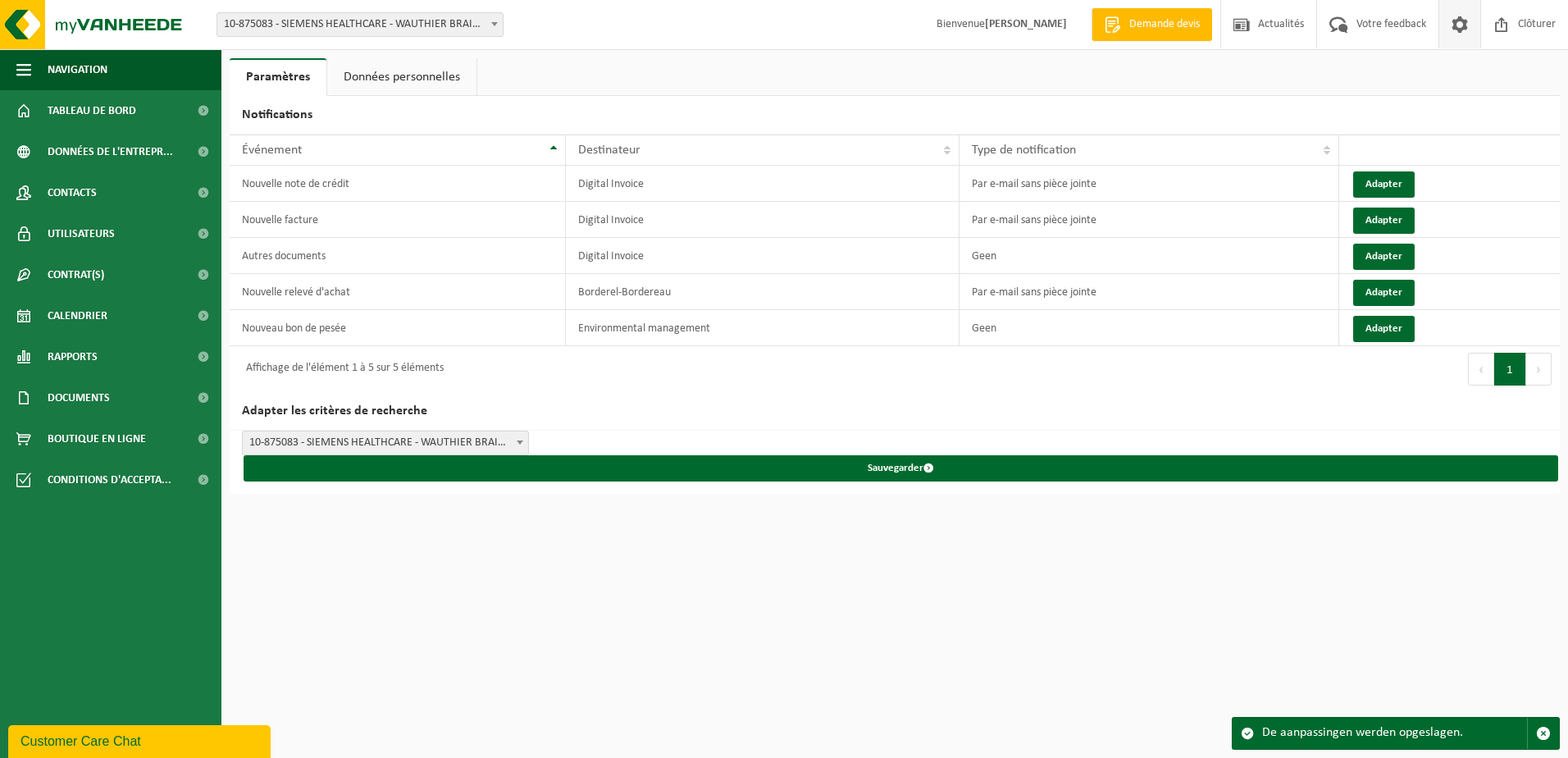
click at [985, 27] on strong "[PERSON_NAME]" at bounding box center [1026, 24] width 82 height 12
click at [202, 111] on span at bounding box center [203, 111] width 37 height 41
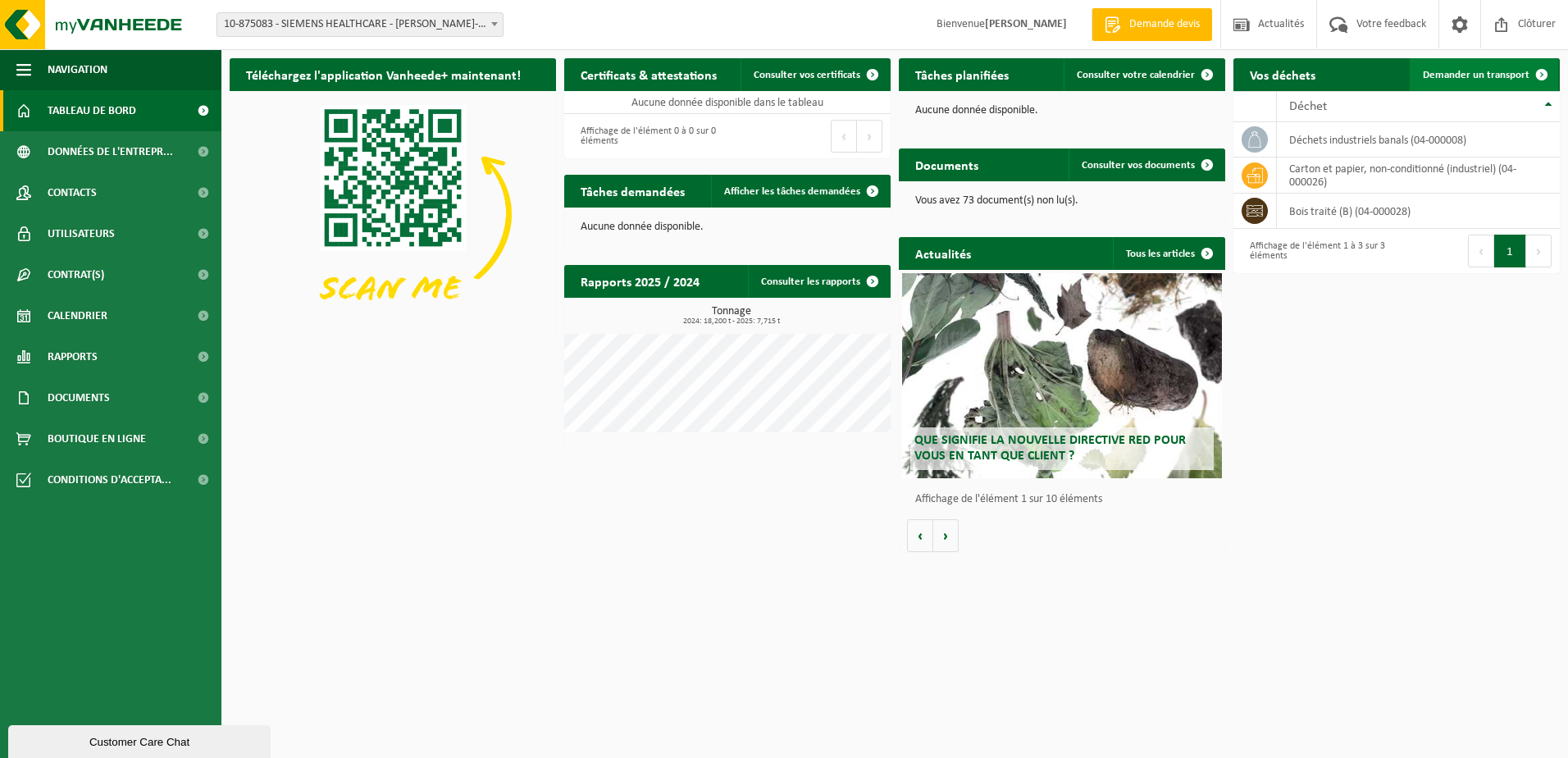
click at [1474, 77] on span "Demander un transport" at bounding box center [1476, 74] width 107 height 10
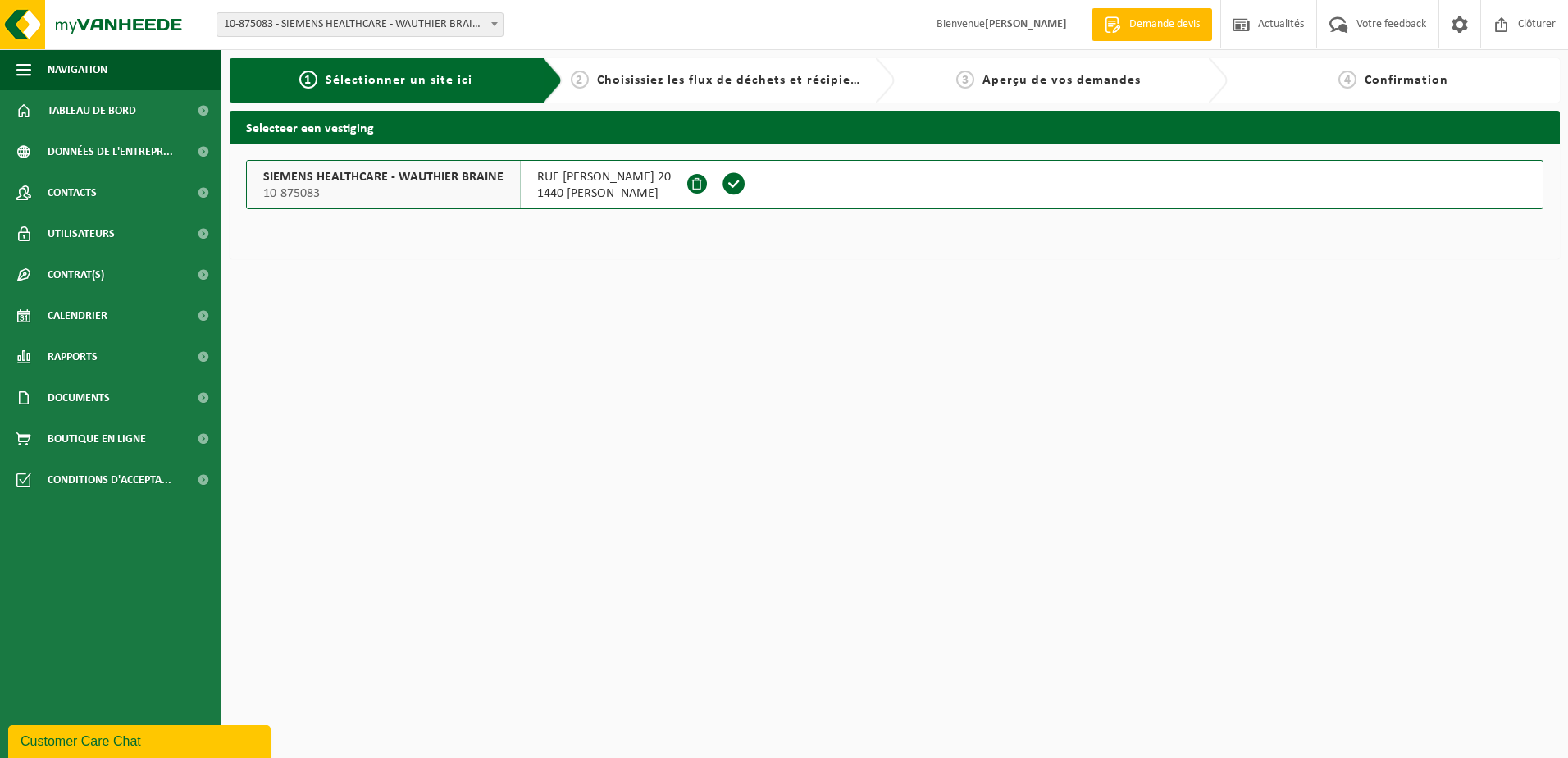
click at [389, 186] on span "10-875083" at bounding box center [383, 193] width 240 height 16
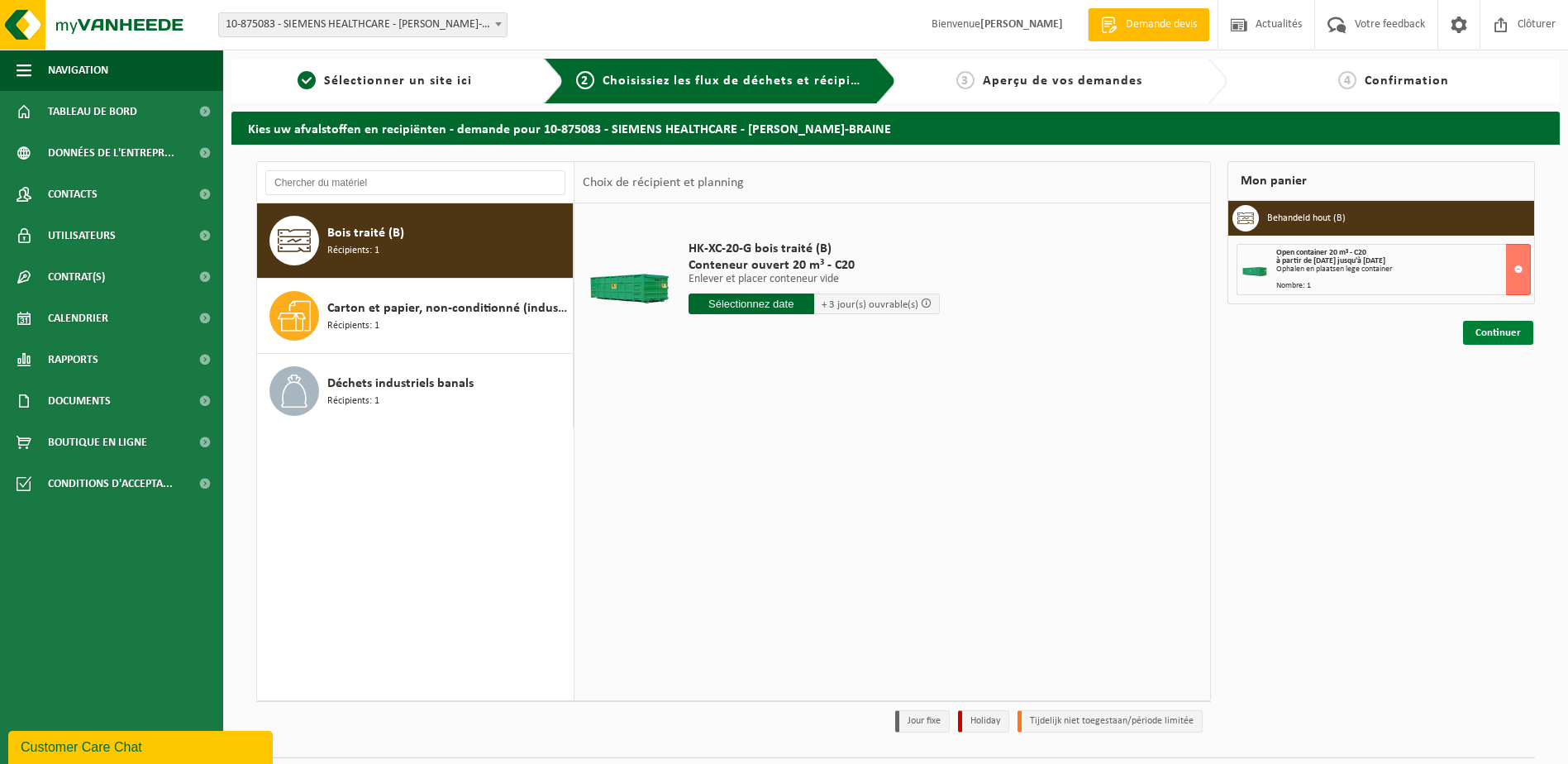
click at [1514, 332] on link "Continuer" at bounding box center [1498, 333] width 70 height 24
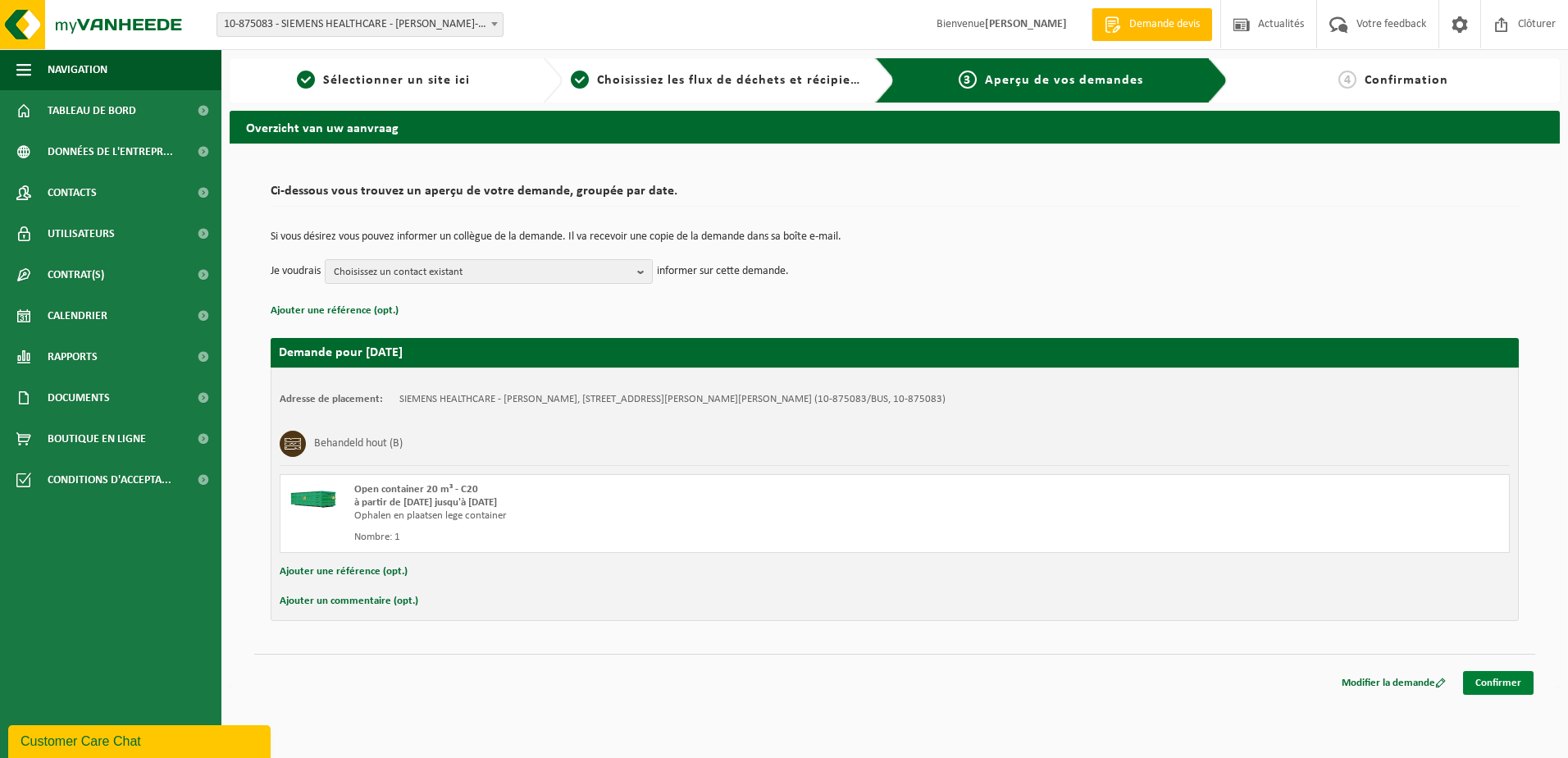
click at [1512, 683] on link "Confirmer" at bounding box center [1498, 683] width 71 height 24
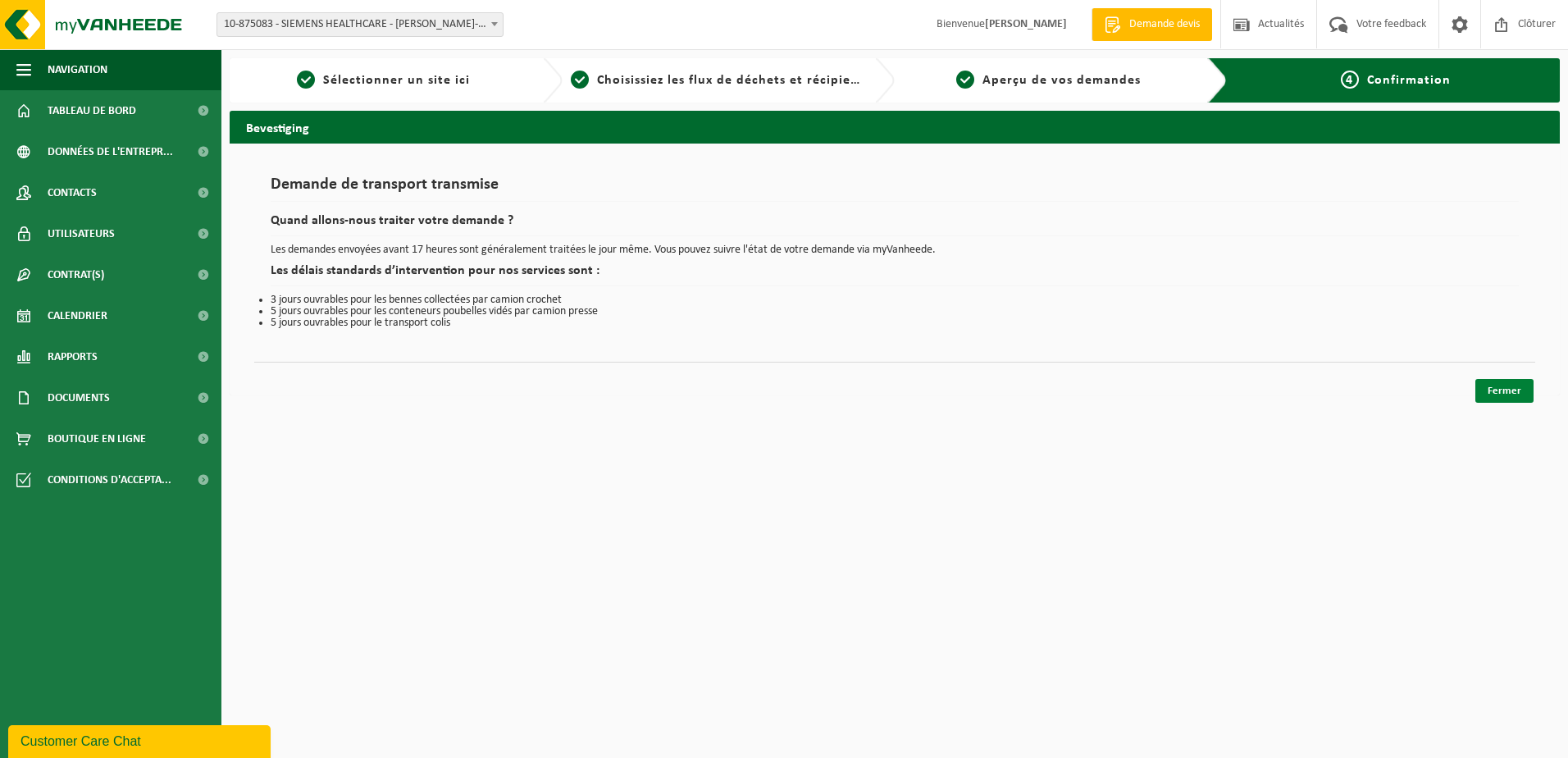
click at [1504, 384] on link "Fermer" at bounding box center [1504, 390] width 58 height 24
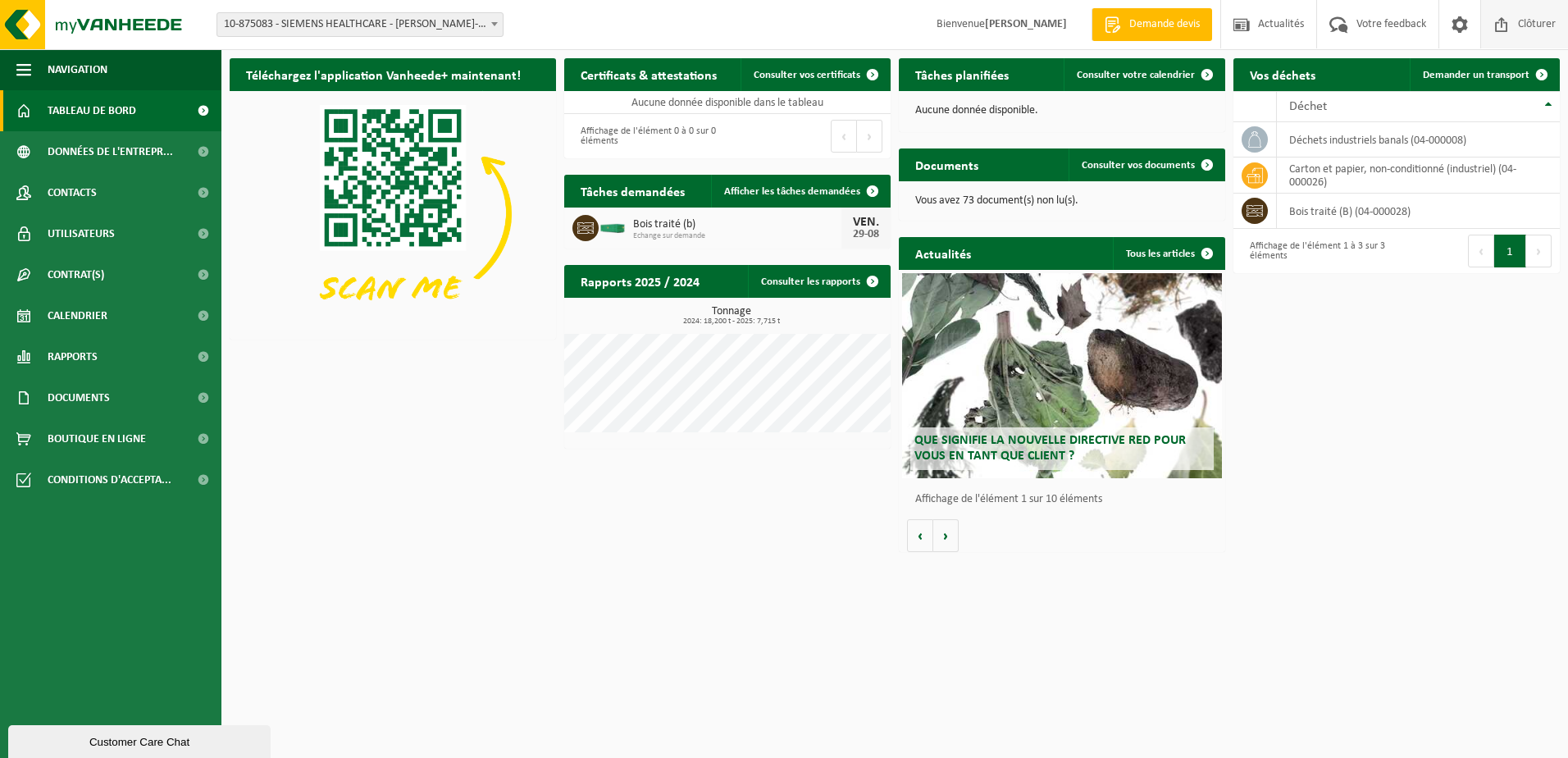
click at [1500, 26] on span at bounding box center [1501, 24] width 25 height 49
